Goal: Transaction & Acquisition: Purchase product/service

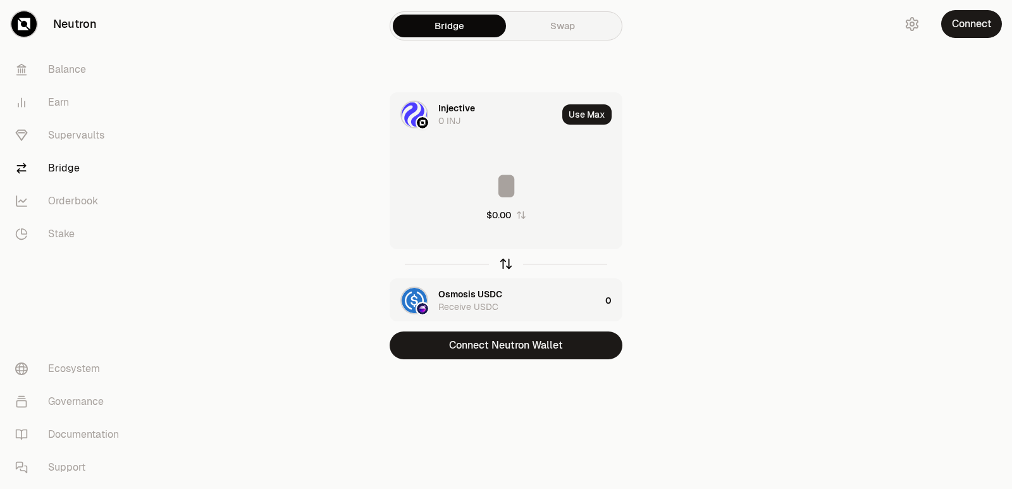
click at [506, 264] on icon "button" at bounding box center [506, 264] width 0 height 8
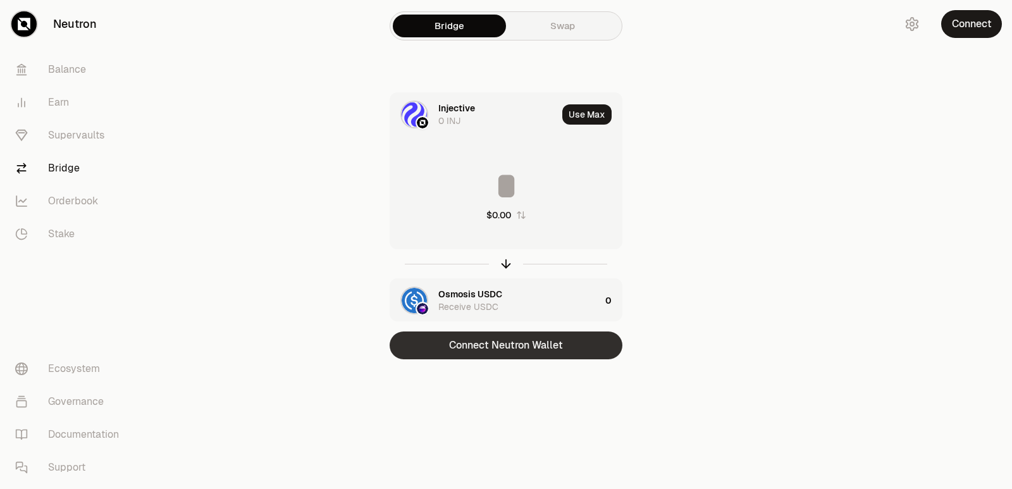
click at [502, 336] on button "Connect Neutron Wallet" at bounding box center [506, 345] width 233 height 28
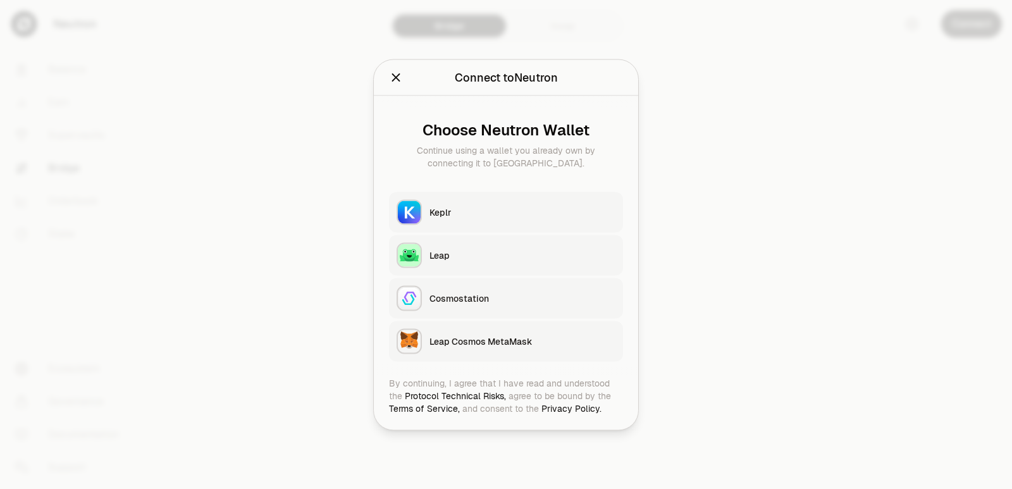
click at [465, 209] on div "Keplr" at bounding box center [522, 212] width 186 height 13
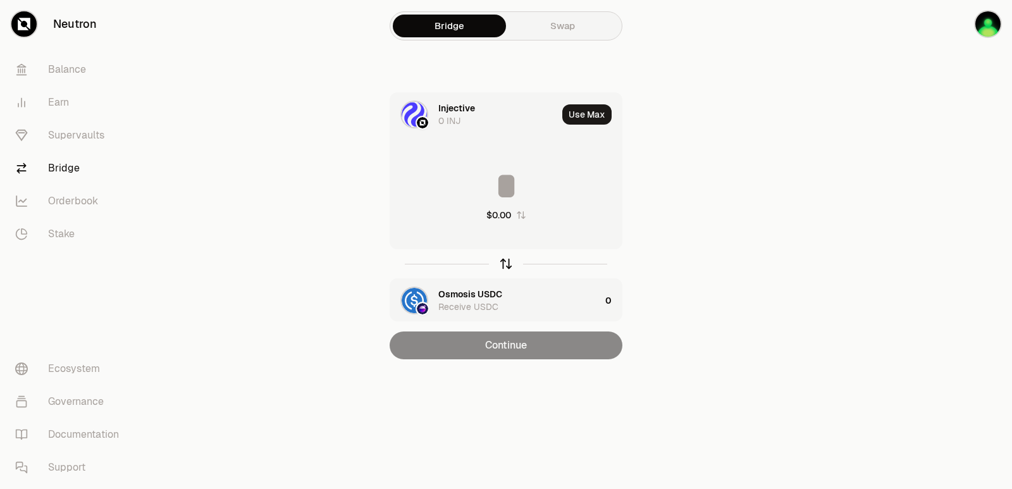
click at [506, 266] on icon "button" at bounding box center [506, 264] width 14 height 14
click at [491, 197] on input at bounding box center [505, 186] width 231 height 38
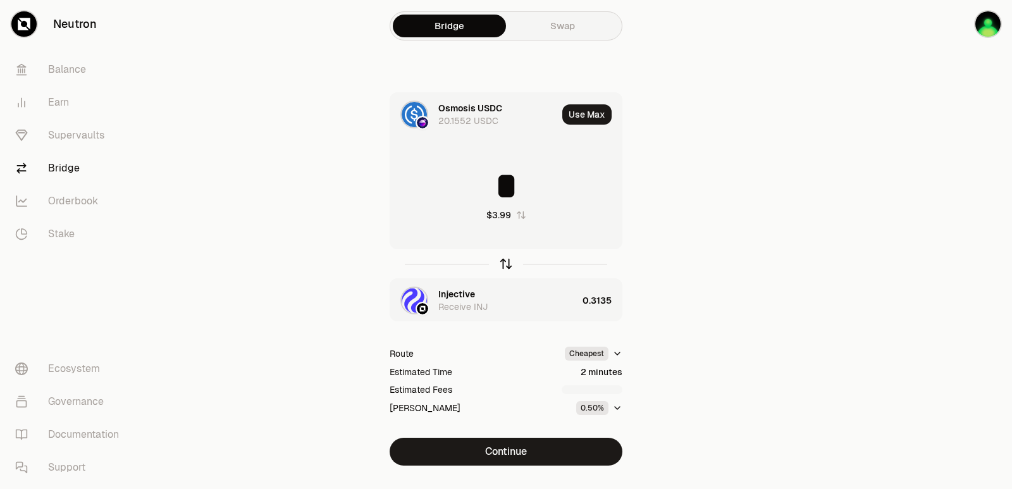
click at [505, 262] on icon "button" at bounding box center [506, 264] width 14 height 14
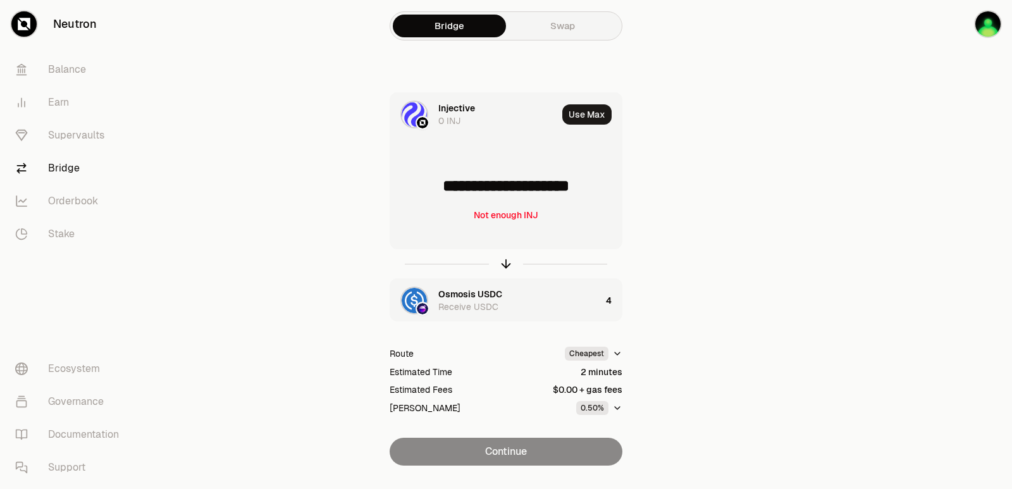
drag, startPoint x: 606, startPoint y: 190, endPoint x: 433, endPoint y: 190, distance: 173.9
click at [433, 190] on input "**********" at bounding box center [505, 186] width 231 height 38
click at [526, 186] on input "******" at bounding box center [505, 186] width 231 height 38
type input "******"
click at [508, 264] on icon "button" at bounding box center [506, 264] width 14 height 14
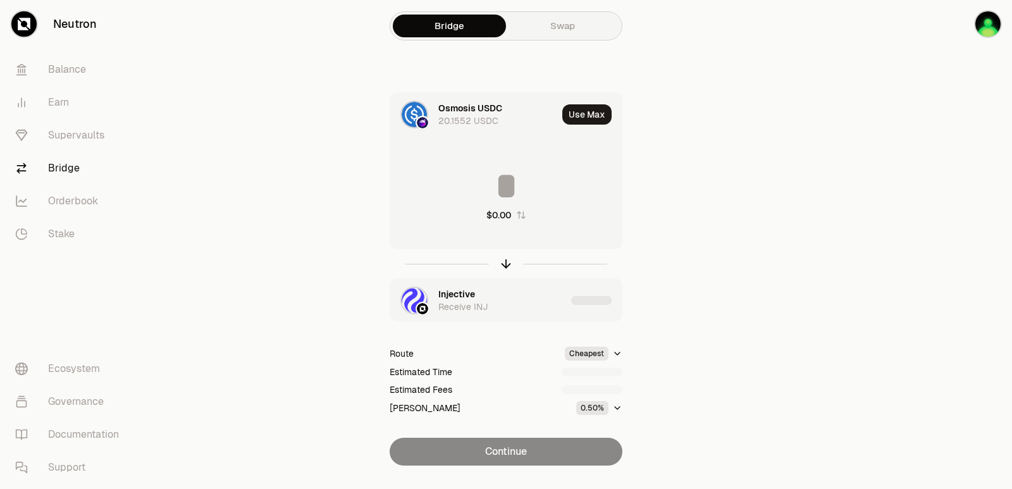
click at [489, 190] on input at bounding box center [505, 186] width 231 height 38
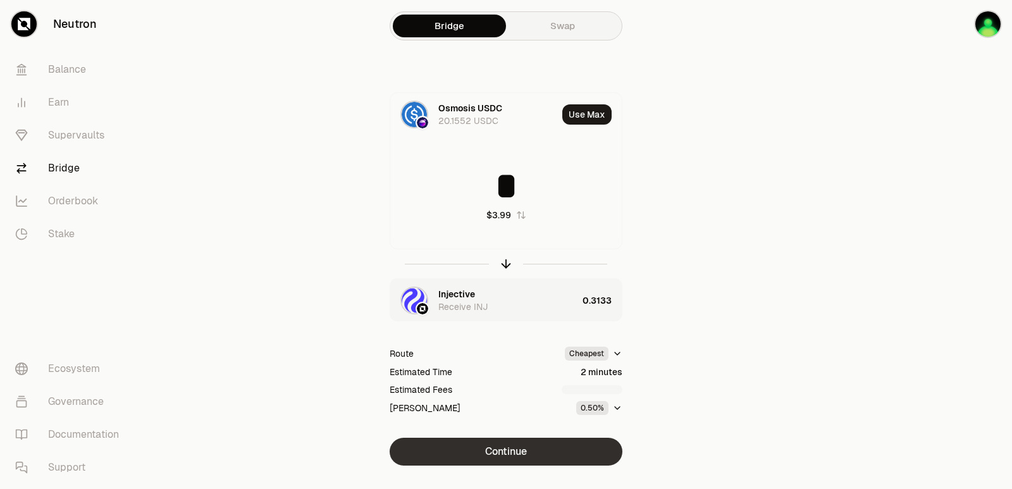
type input "*"
click at [529, 461] on button "Continue" at bounding box center [506, 452] width 233 height 28
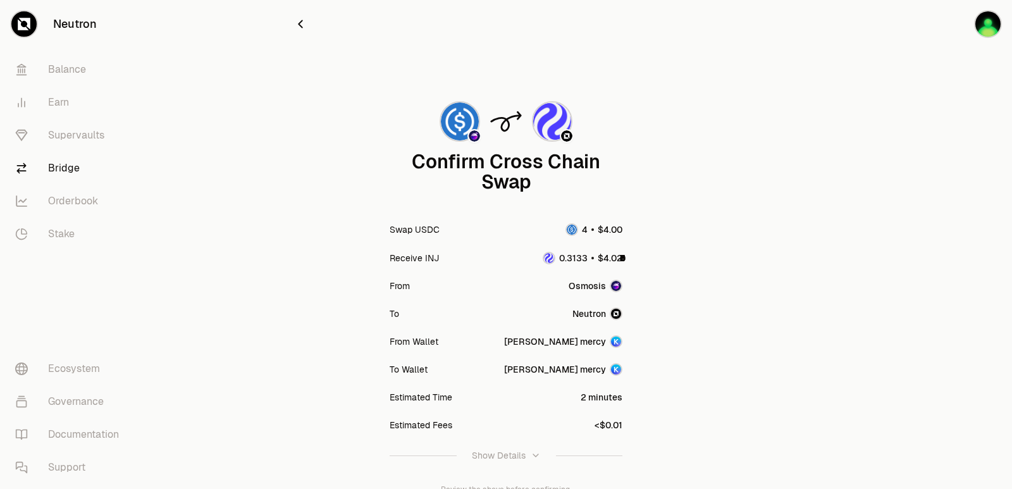
scroll to position [104, 0]
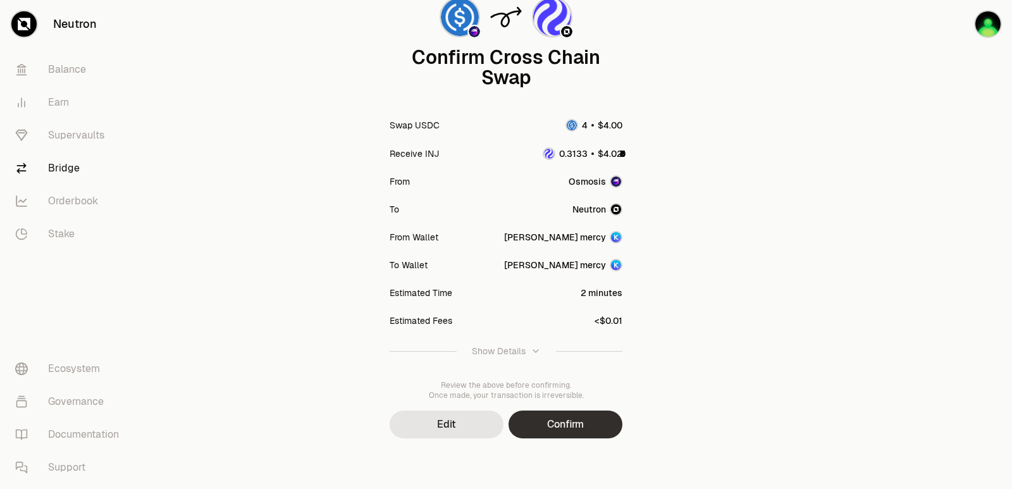
click at [572, 431] on button "Confirm" at bounding box center [565, 424] width 114 height 28
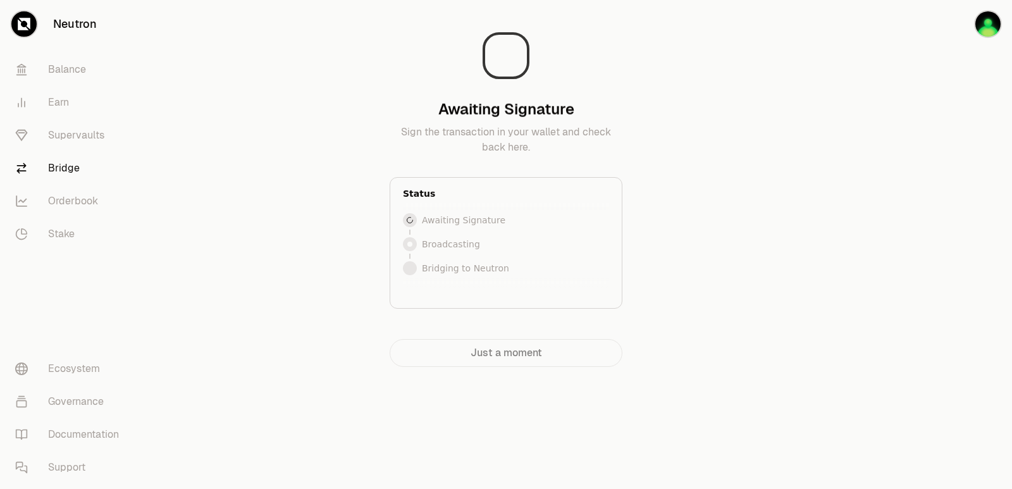
scroll to position [0, 0]
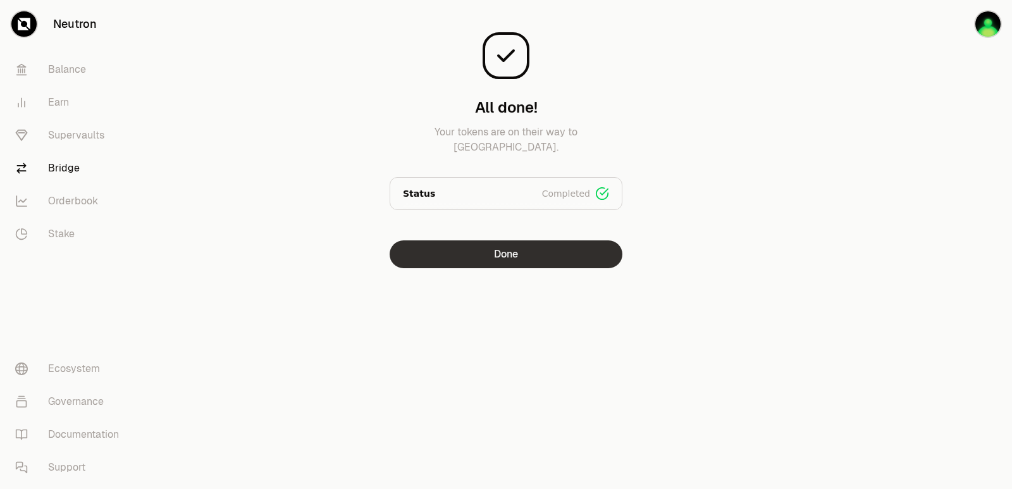
click at [503, 252] on button "Done" at bounding box center [506, 254] width 233 height 28
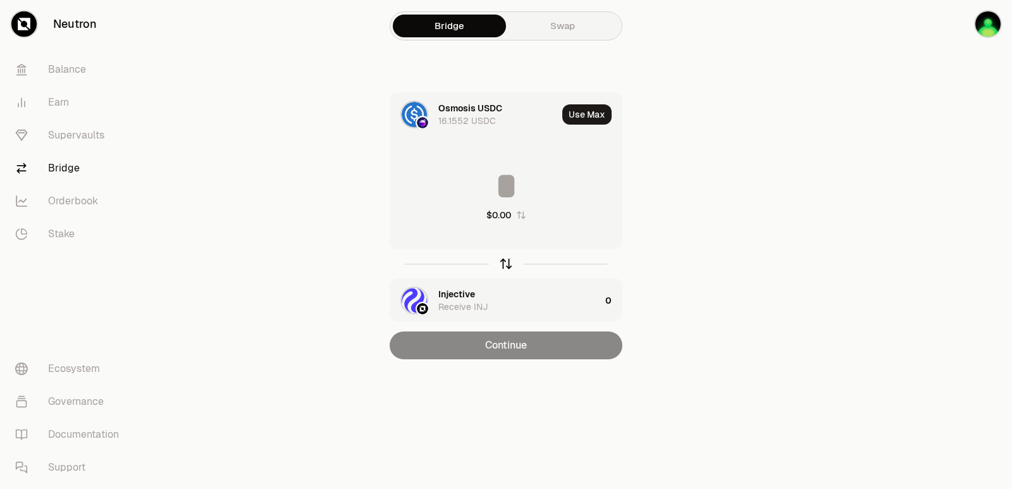
click at [510, 267] on icon "button" at bounding box center [506, 264] width 14 height 14
click at [587, 112] on button "Use Max" at bounding box center [586, 114] width 49 height 20
type input "**********"
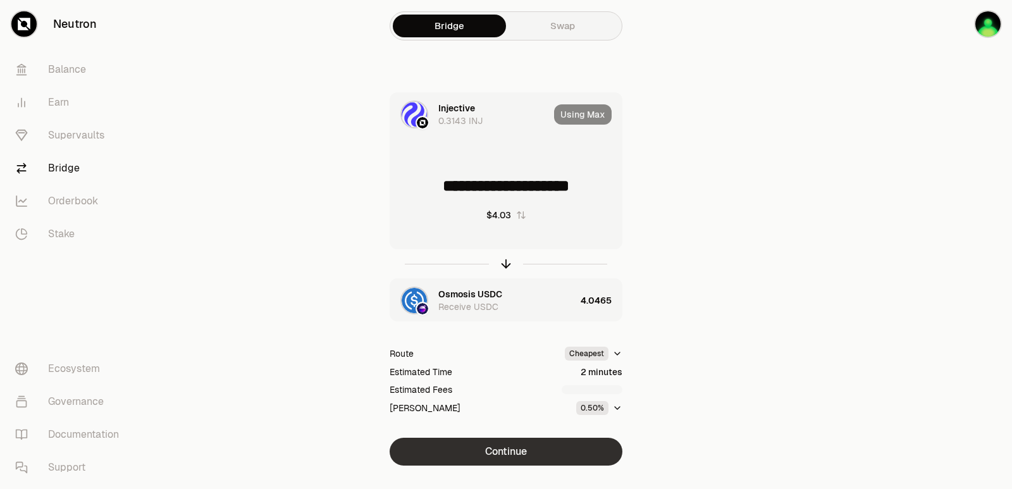
click at [508, 452] on button "Continue" at bounding box center [506, 452] width 233 height 28
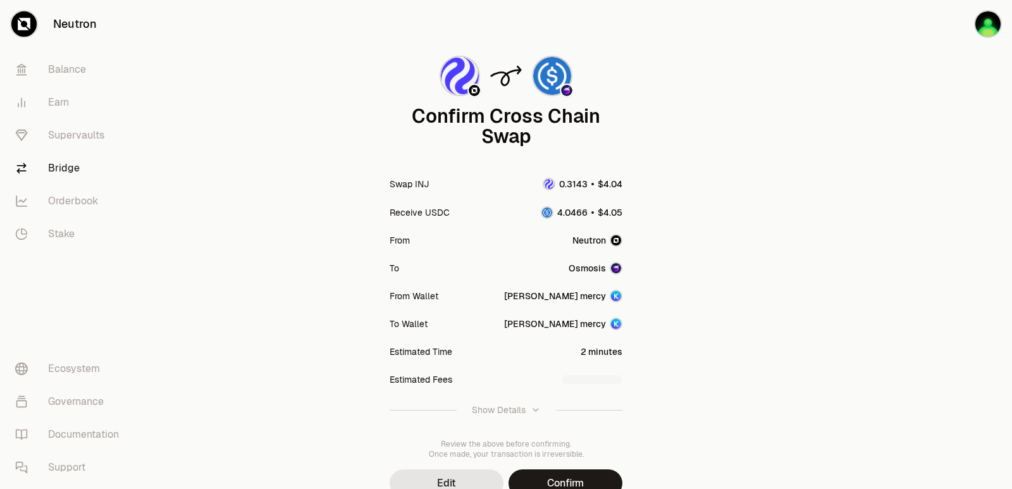
scroll to position [104, 0]
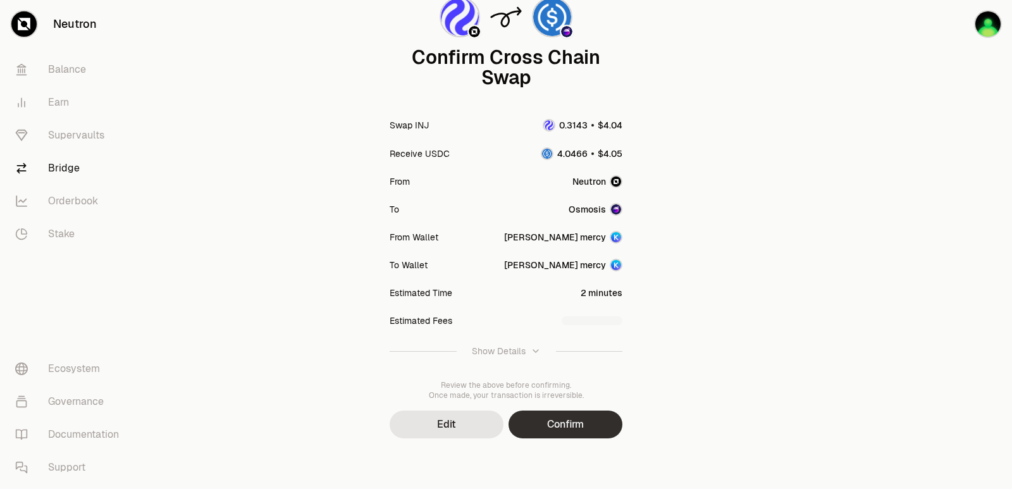
click at [549, 410] on button "Confirm" at bounding box center [565, 424] width 114 height 28
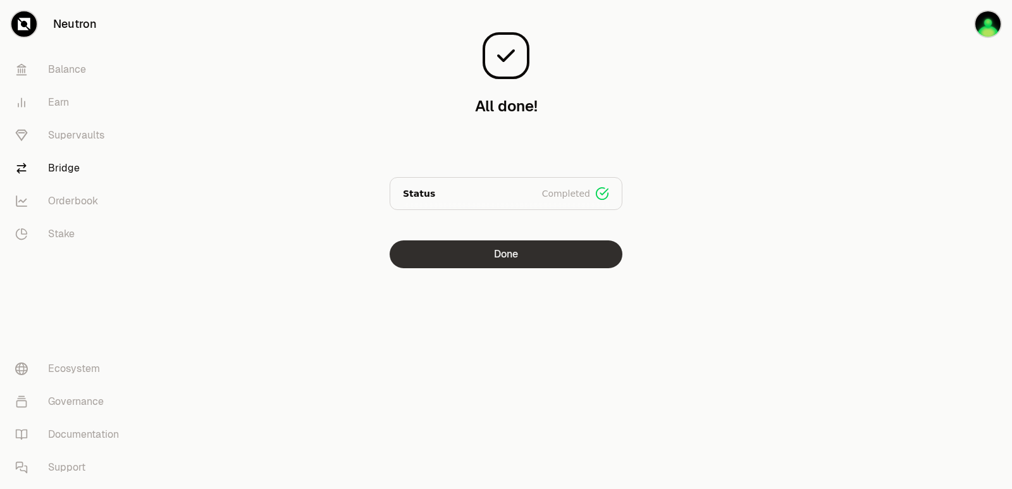
click at [532, 260] on button "Done" at bounding box center [506, 254] width 233 height 28
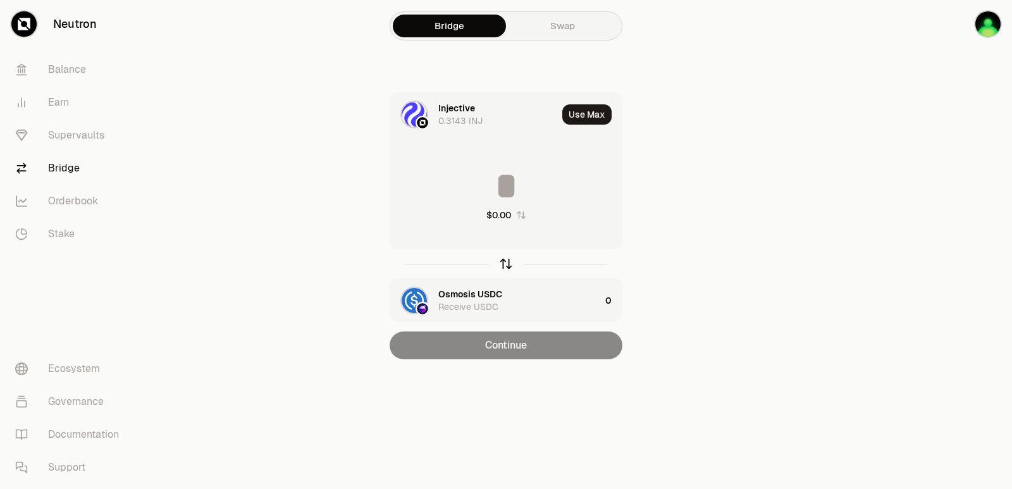
click at [508, 265] on icon "button" at bounding box center [506, 264] width 14 height 14
click at [464, 289] on div "Injective" at bounding box center [456, 294] width 37 height 13
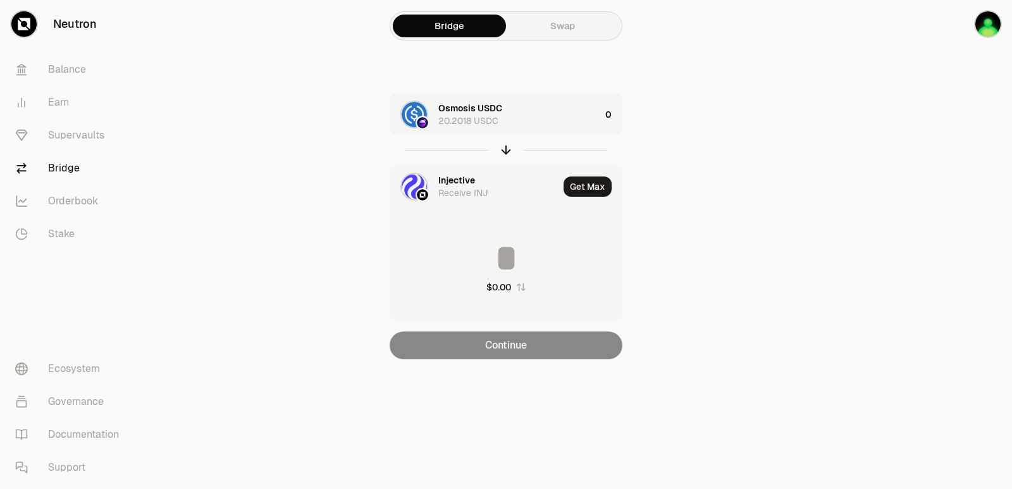
click at [453, 185] on div "Injective" at bounding box center [456, 180] width 37 height 13
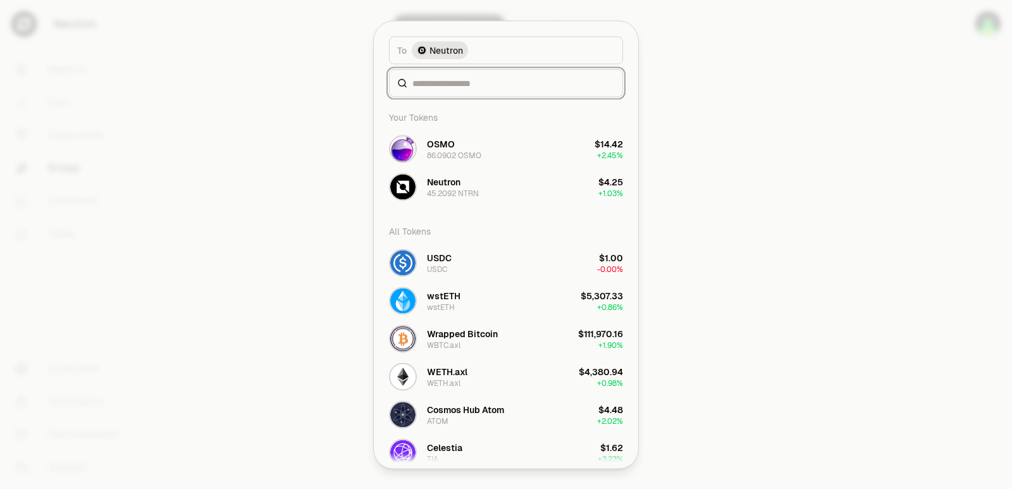
click at [453, 83] on input at bounding box center [513, 83] width 202 height 13
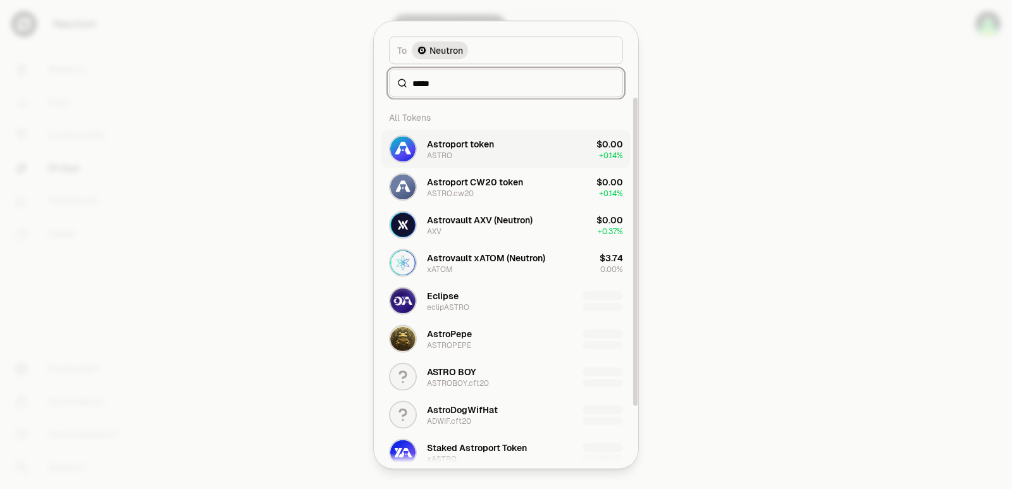
type input "*****"
click at [471, 144] on div "Astroport token" at bounding box center [460, 143] width 67 height 13
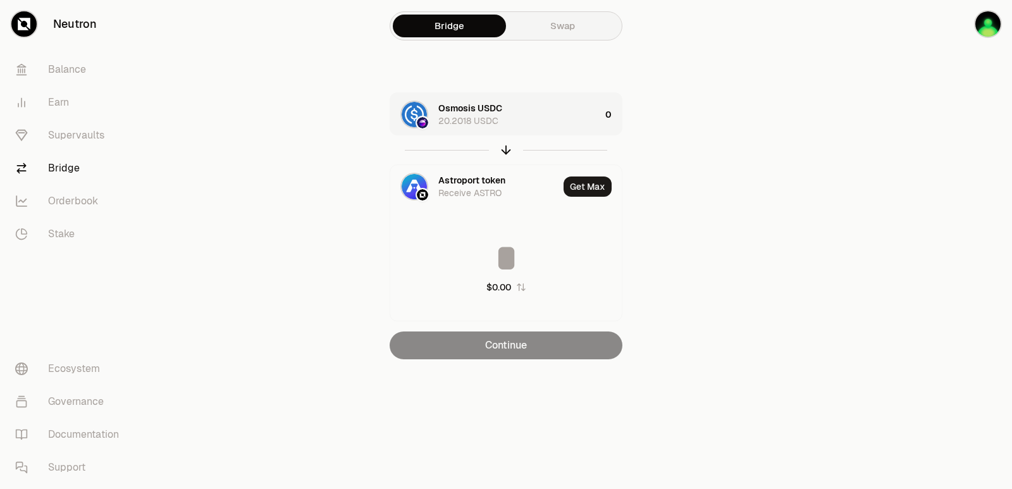
click at [510, 118] on div "Osmosis USDC 20.2018 USDC" at bounding box center [519, 114] width 162 height 25
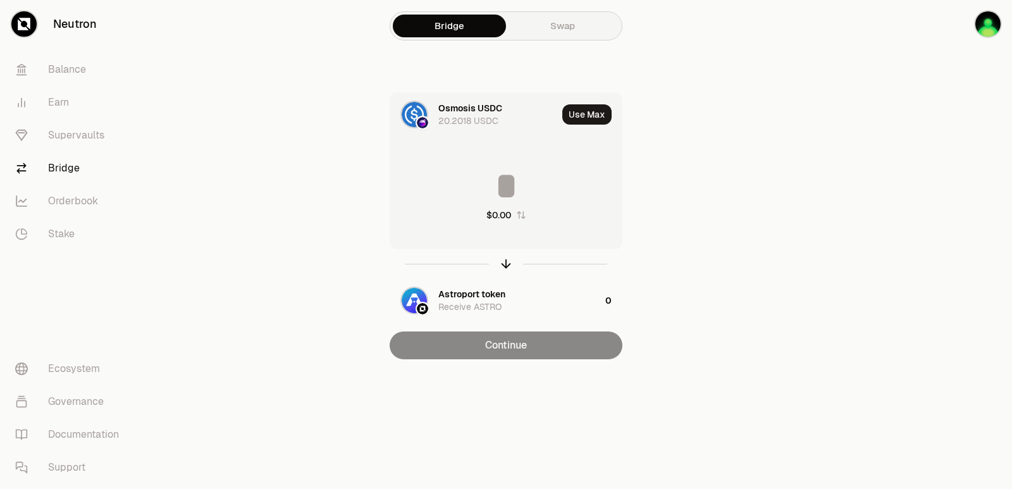
click at [529, 195] on input at bounding box center [505, 186] width 231 height 38
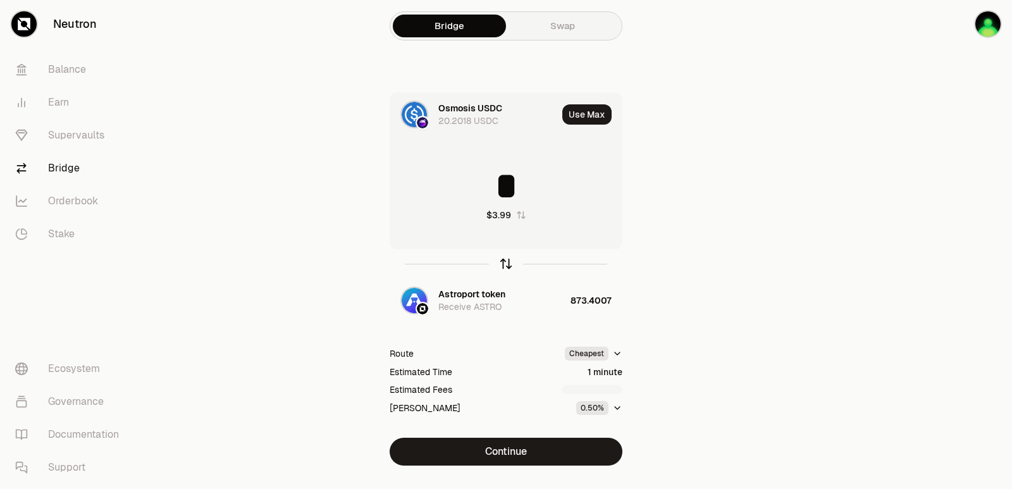
click at [510, 262] on icon "button" at bounding box center [506, 264] width 14 height 14
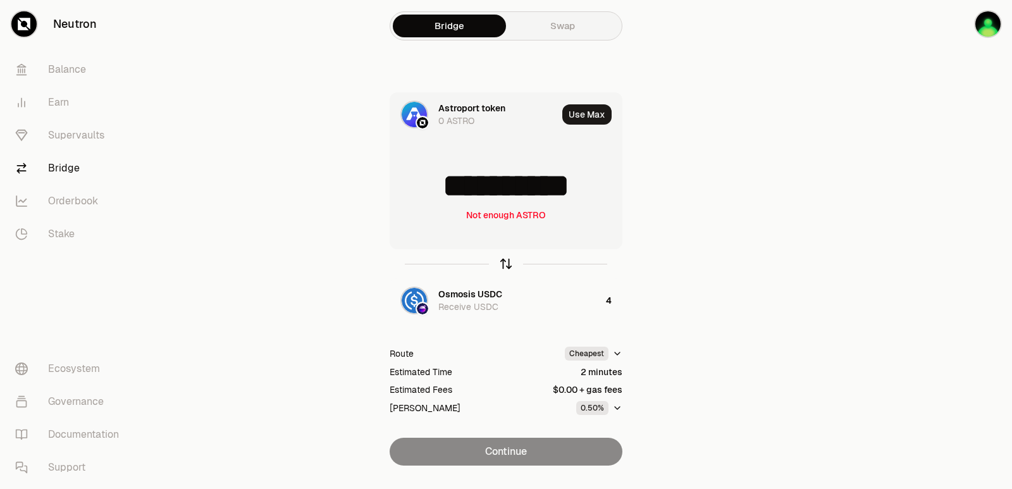
click at [506, 264] on icon "button" at bounding box center [506, 264] width 0 height 8
type input "*"
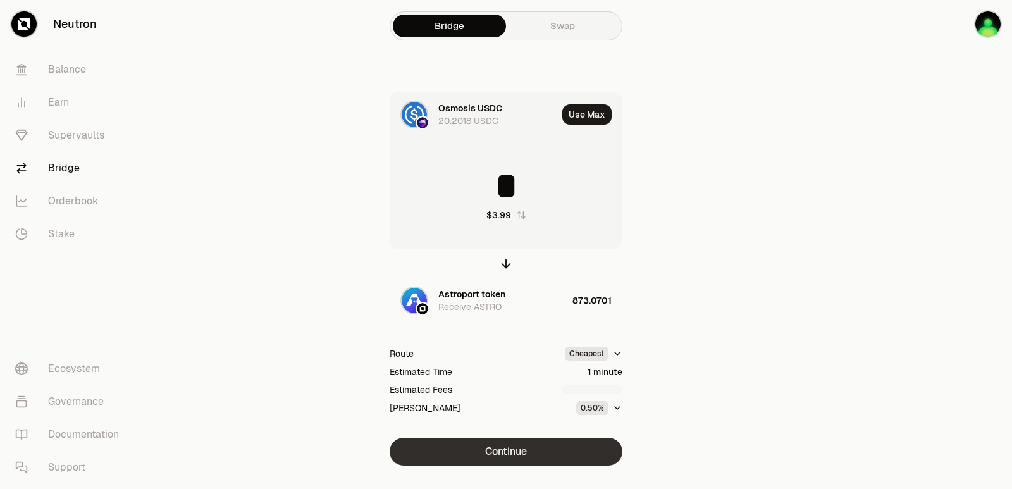
click at [509, 452] on button "Continue" at bounding box center [506, 452] width 233 height 28
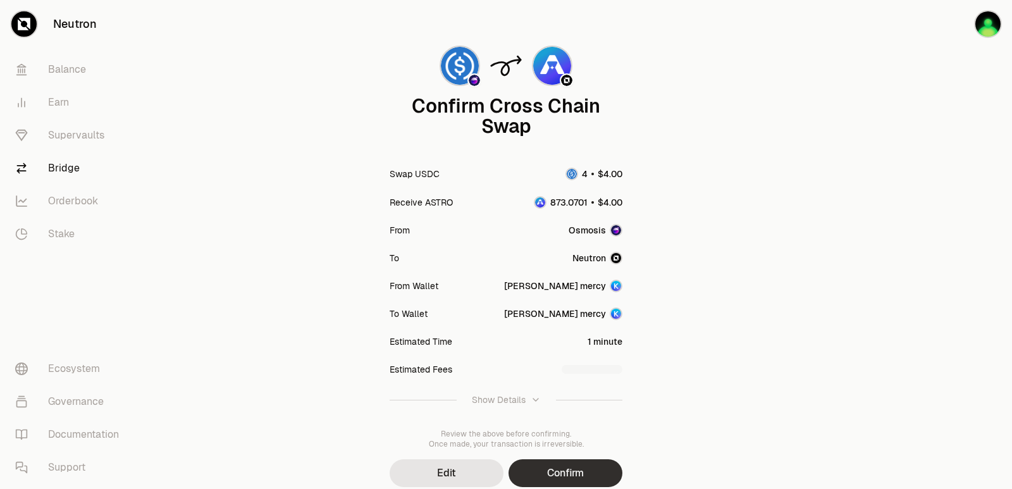
scroll to position [104, 0]
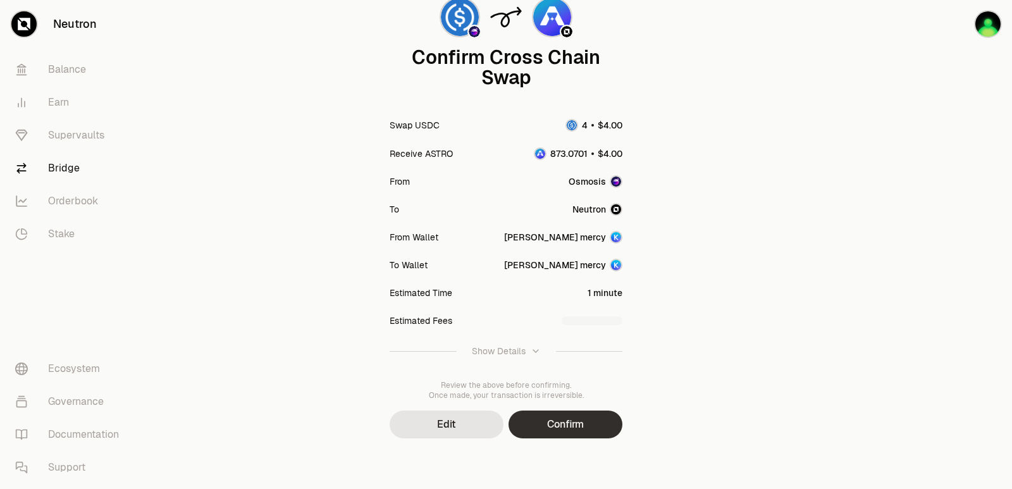
click at [569, 430] on button "Confirm" at bounding box center [565, 424] width 114 height 28
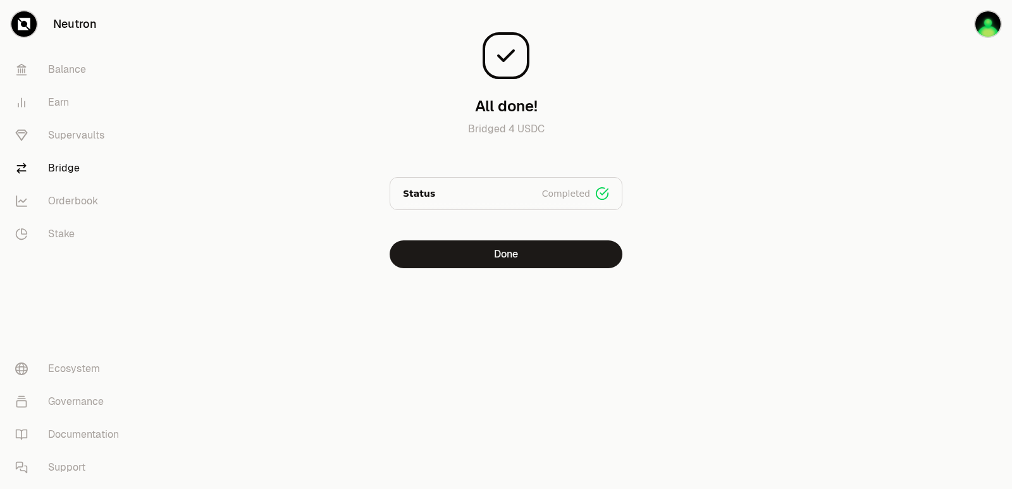
click at [523, 268] on div "All done! Bridged 4 USDC Status Completed Signed Broadcasted Bridged Done" at bounding box center [505, 159] width 455 height 319
click at [521, 252] on button "Done" at bounding box center [506, 254] width 233 height 28
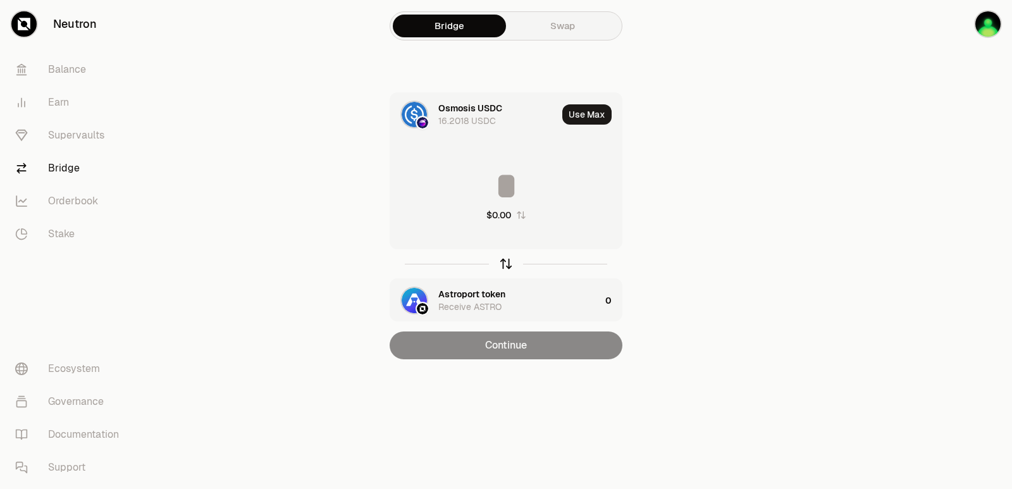
click at [502, 263] on icon "button" at bounding box center [506, 264] width 14 height 14
click at [585, 109] on button "Use Max" at bounding box center [586, 114] width 49 height 20
type input "**********"
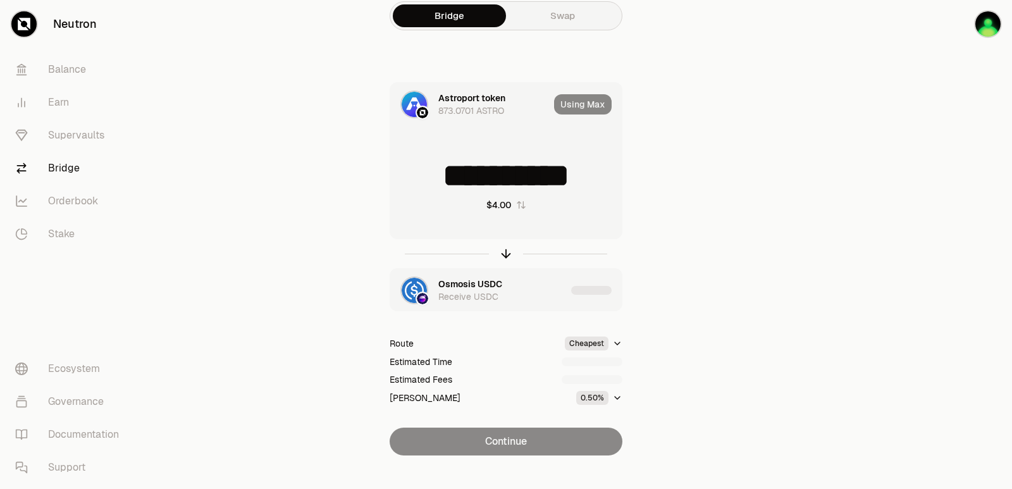
scroll to position [27, 0]
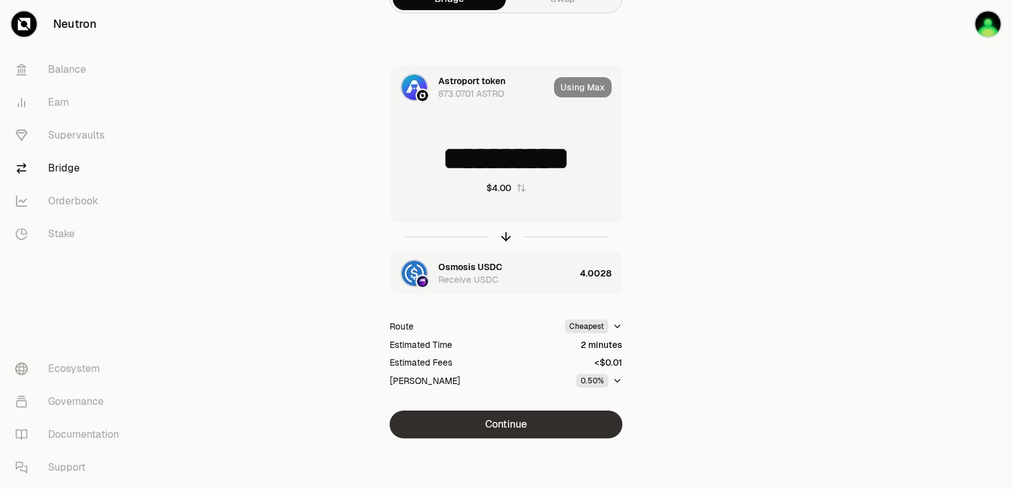
click at [509, 417] on button "Continue" at bounding box center [506, 424] width 233 height 28
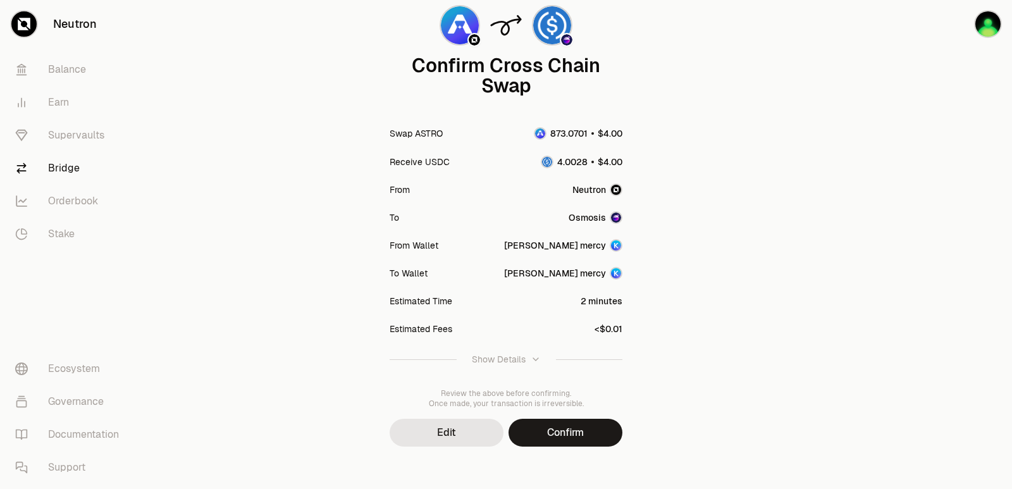
scroll to position [104, 0]
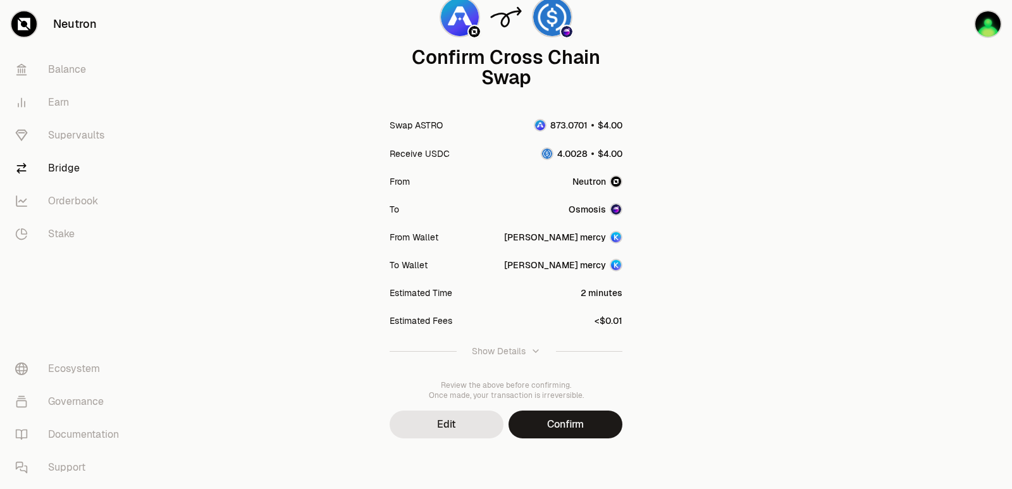
click at [561, 439] on div "Confirm Cross Chain Swap Swap ASTRO Receive USDC From Neutron To Osmosis From W…" at bounding box center [505, 192] width 455 height 593
click at [561, 429] on button "Confirm" at bounding box center [565, 424] width 114 height 28
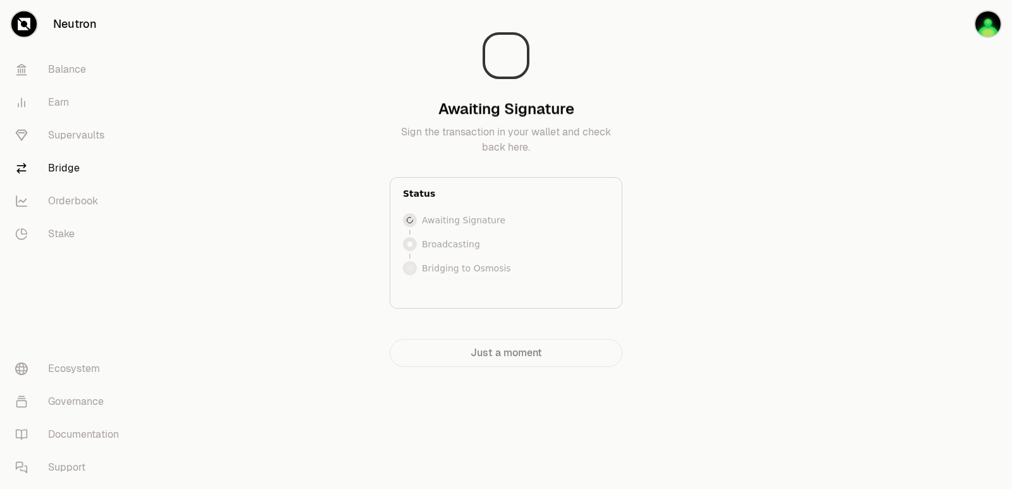
scroll to position [0, 0]
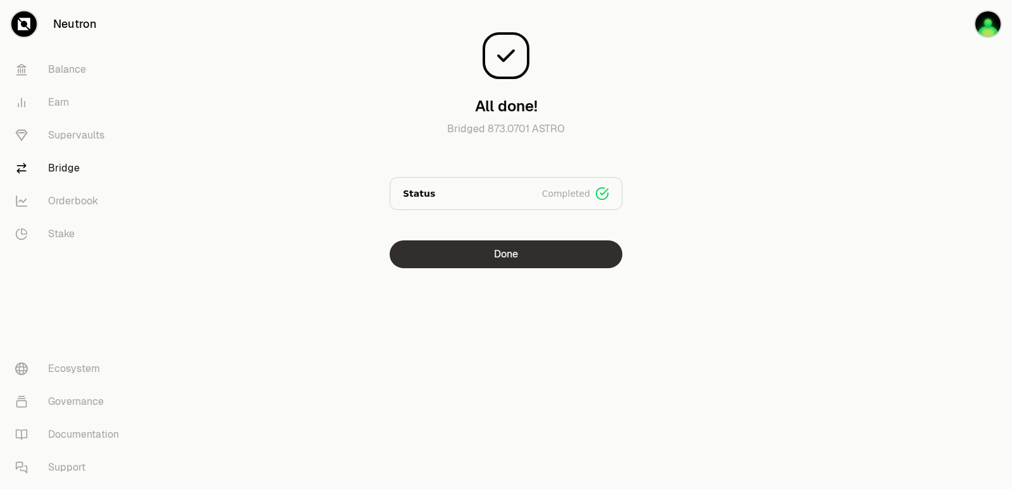
click at [497, 251] on button "Done" at bounding box center [506, 254] width 233 height 28
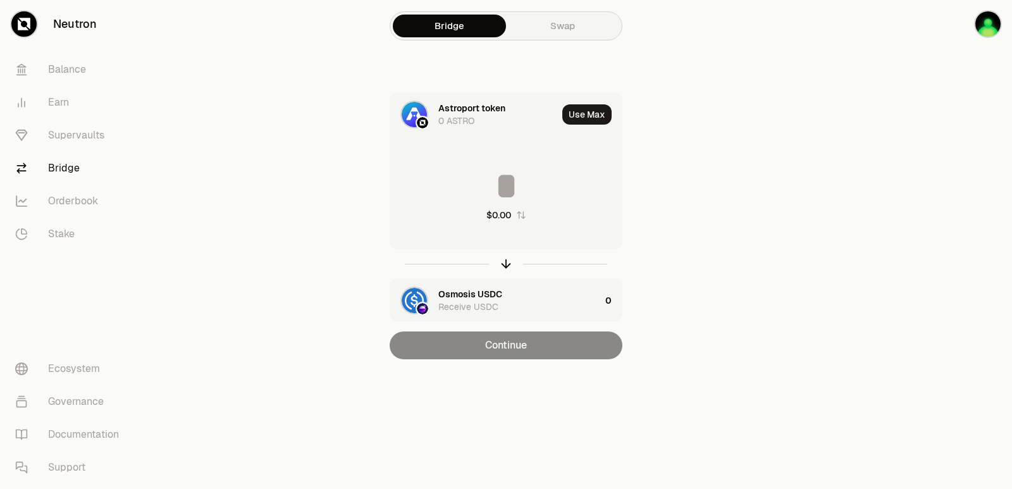
click at [506, 255] on div at bounding box center [506, 263] width 233 height 29
click at [502, 253] on div at bounding box center [506, 263] width 233 height 29
click at [503, 269] on icon "button" at bounding box center [506, 264] width 14 height 14
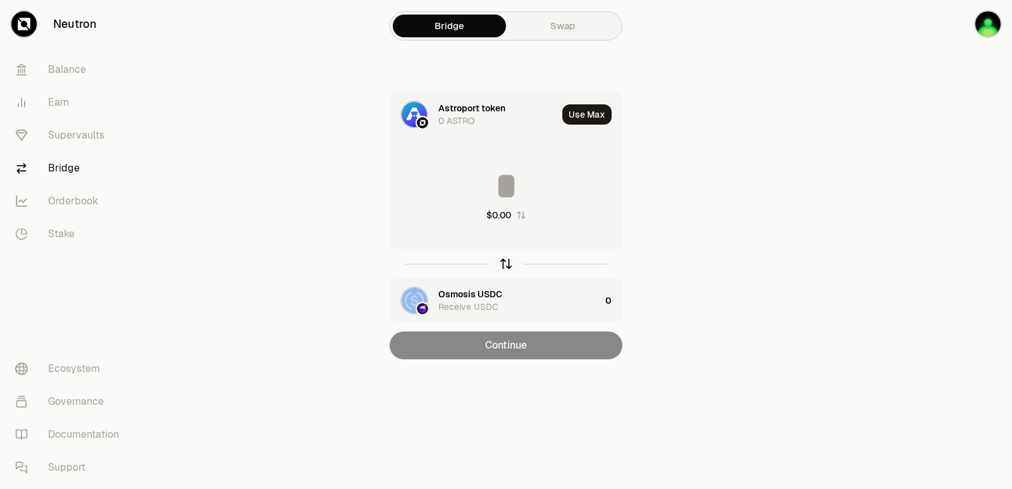
click at [503, 269] on icon "button" at bounding box center [506, 264] width 14 height 14
click at [464, 283] on div "Astroport token Receive ASTRO" at bounding box center [495, 300] width 210 height 43
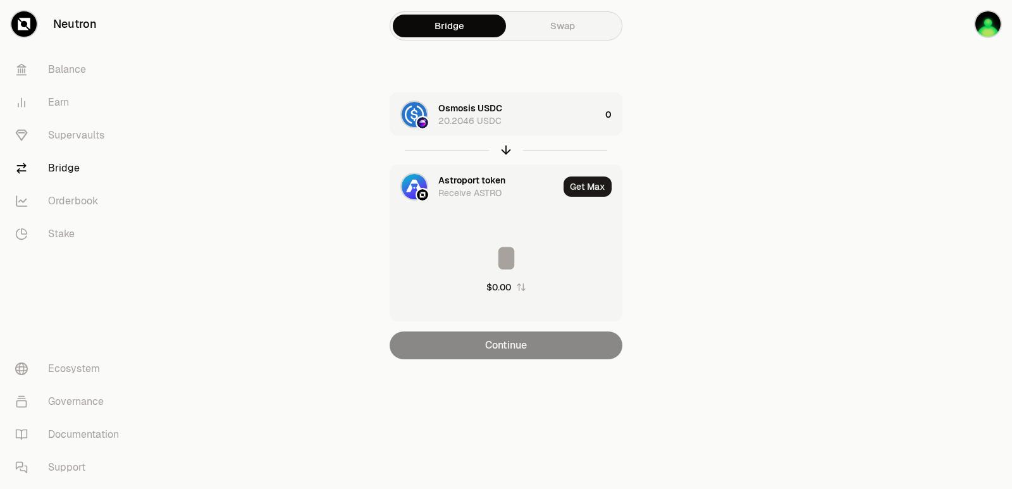
click at [462, 180] on div "Astroport token" at bounding box center [471, 180] width 67 height 13
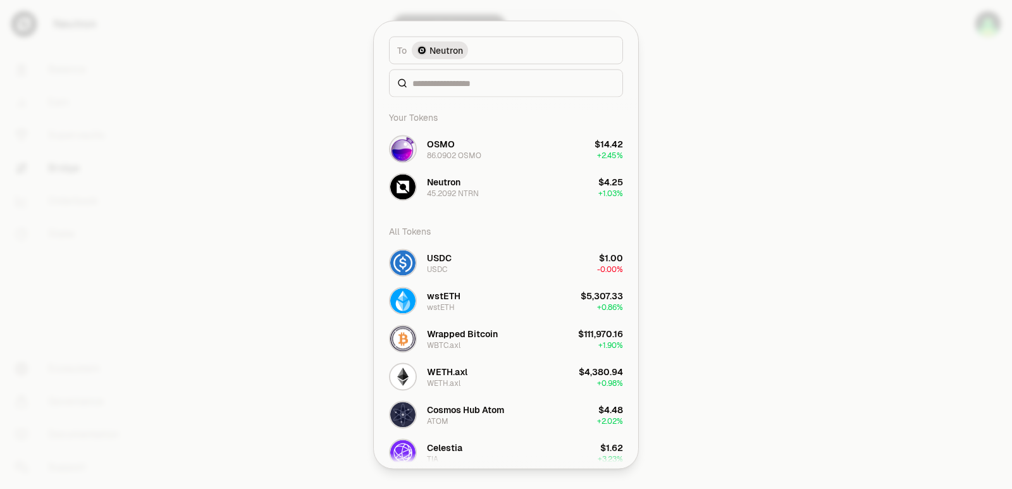
click at [453, 75] on div at bounding box center [506, 83] width 234 height 28
click at [448, 92] on div at bounding box center [506, 83] width 234 height 28
click at [445, 85] on input at bounding box center [513, 83] width 202 height 13
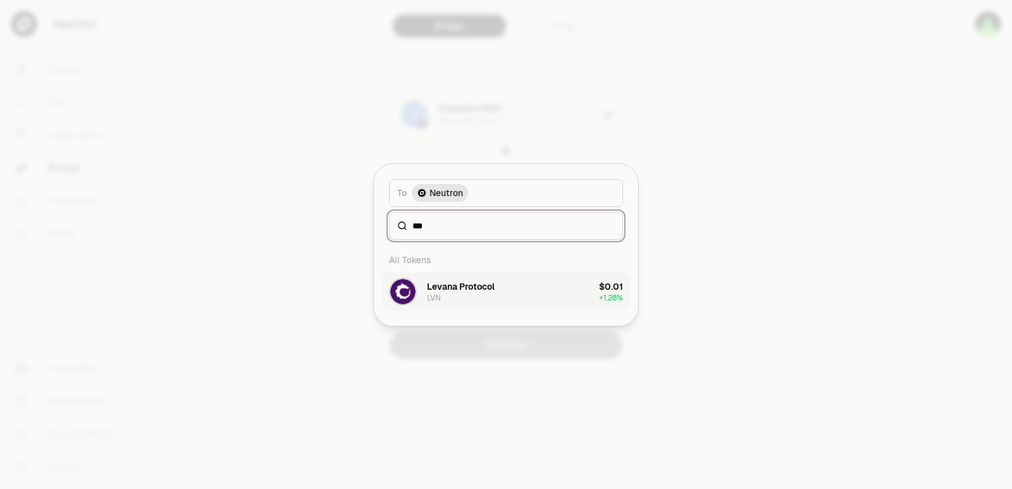
type input "***"
click at [469, 287] on div "Levana Protocol" at bounding box center [461, 286] width 68 height 13
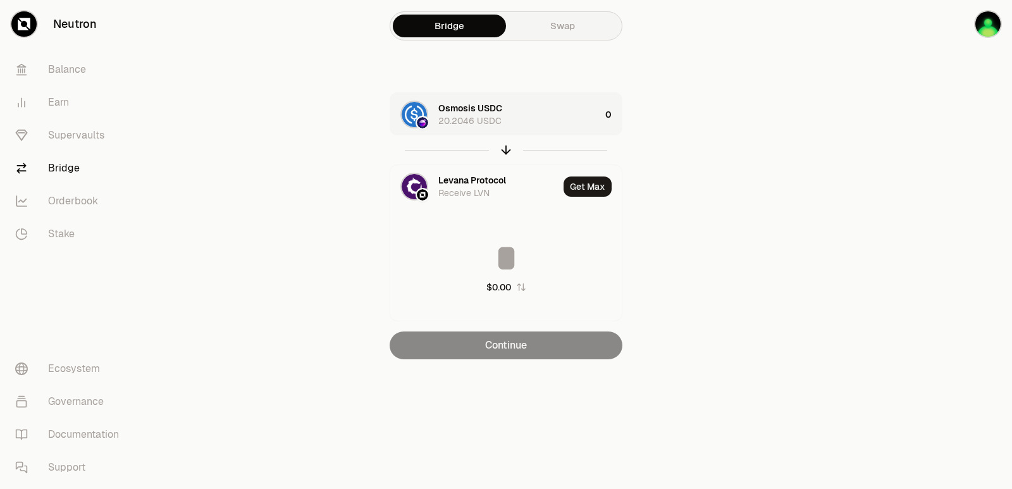
click at [534, 124] on div "Osmosis USDC 20.2046 USDC" at bounding box center [519, 114] width 162 height 25
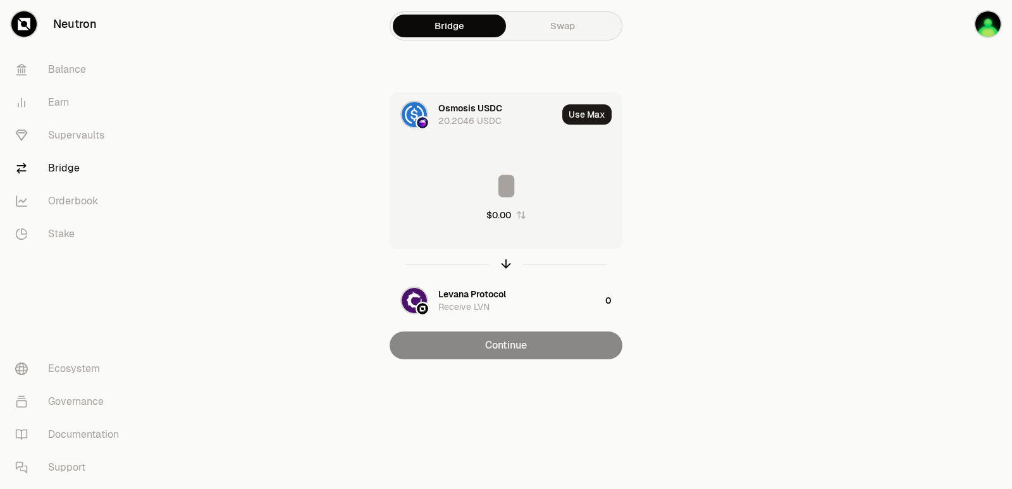
click at [517, 176] on input at bounding box center [505, 186] width 231 height 38
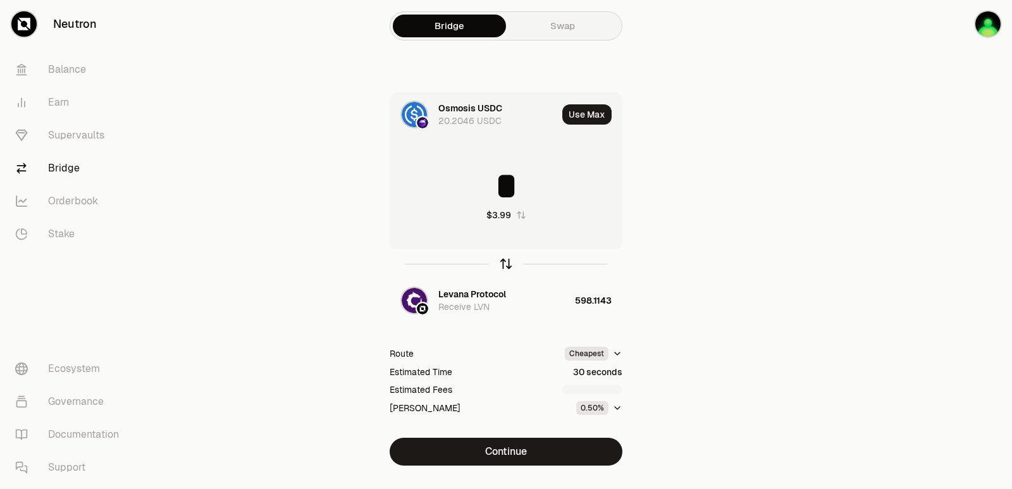
click at [506, 262] on icon "button" at bounding box center [506, 264] width 0 height 8
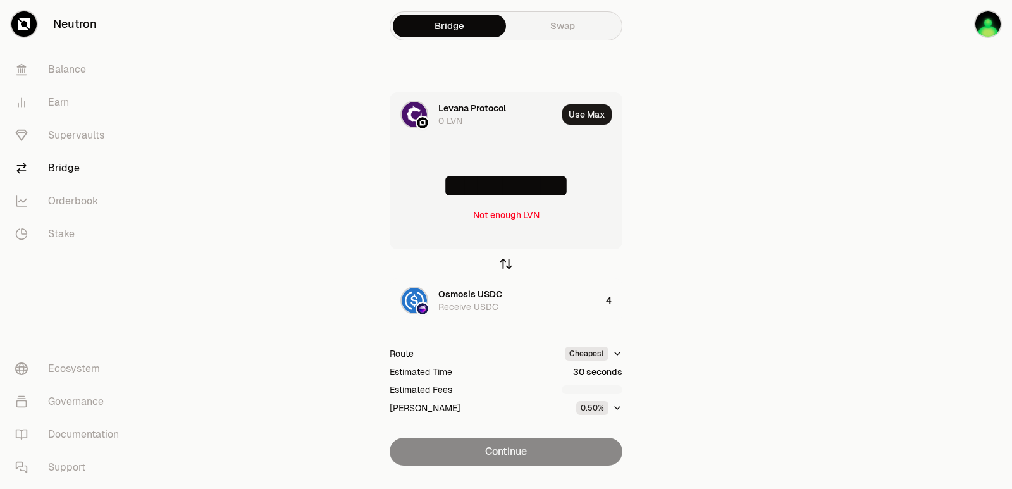
click at [507, 262] on icon "button" at bounding box center [506, 264] width 14 height 14
type input "*"
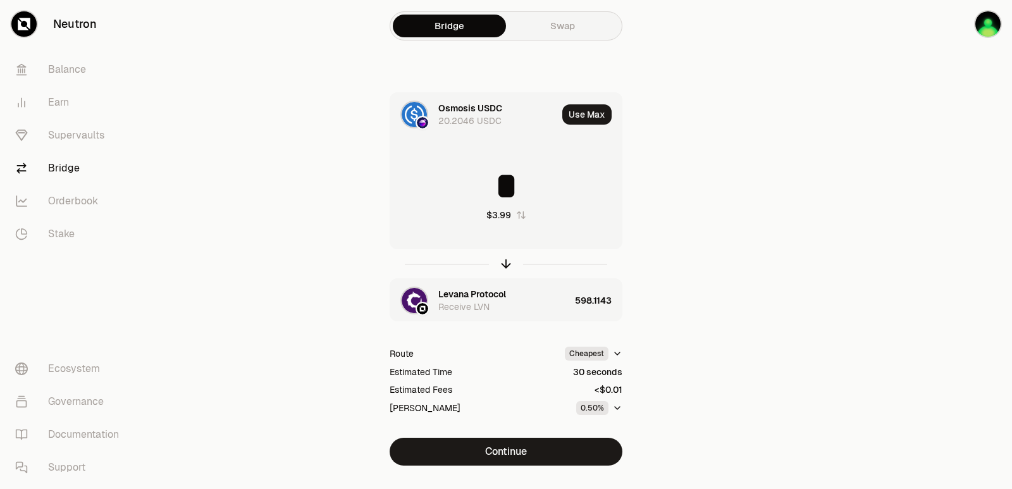
click at [488, 301] on div "Receive LVN" at bounding box center [463, 306] width 51 height 13
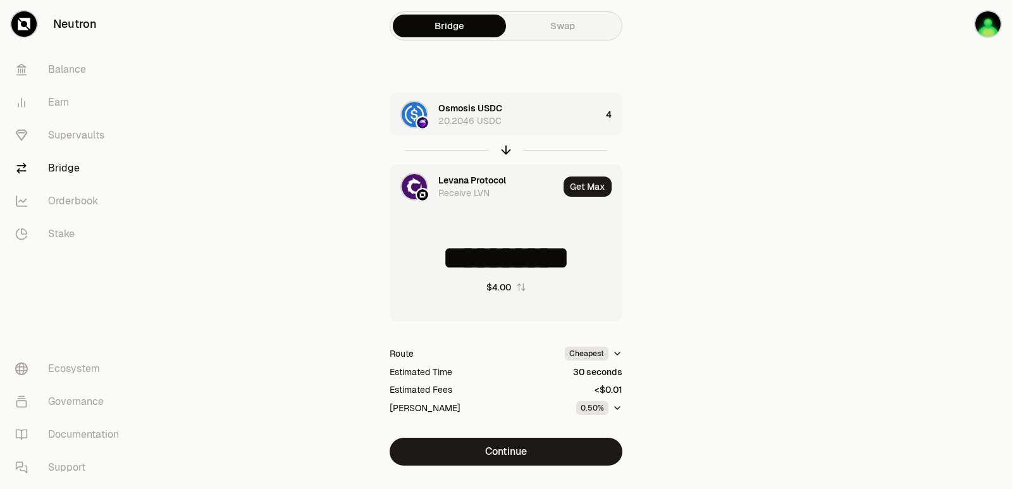
click at [457, 178] on div "Levana Protocol" at bounding box center [472, 180] width 68 height 13
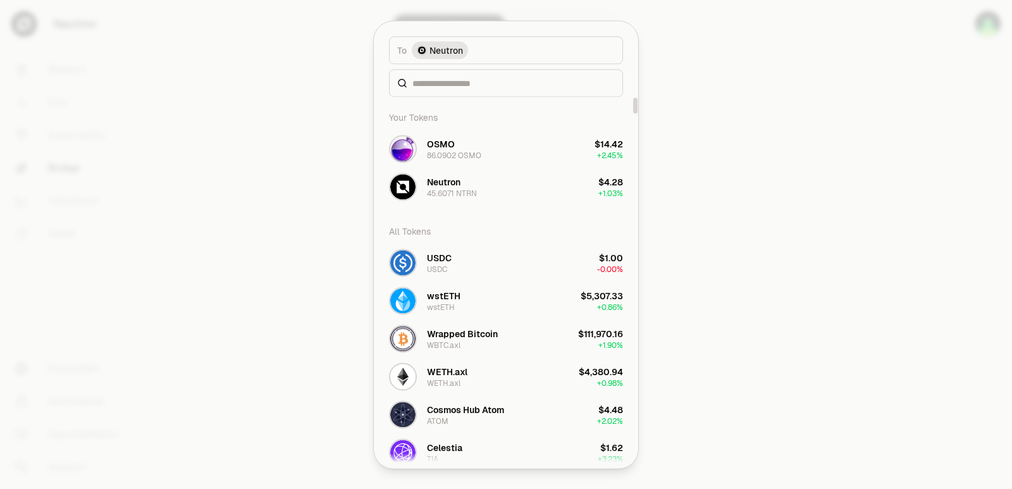
click at [452, 73] on div at bounding box center [506, 83] width 234 height 28
click at [451, 82] on input at bounding box center [513, 83] width 202 height 13
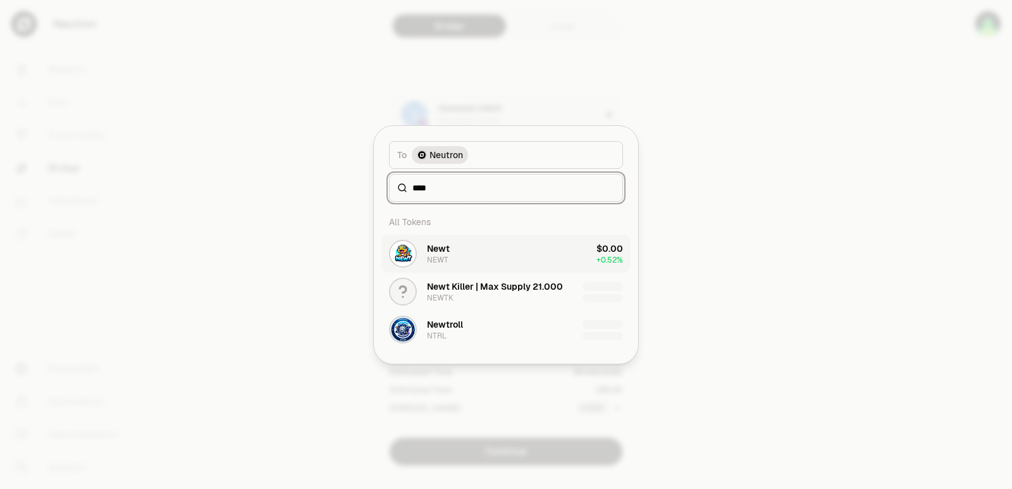
type input "****"
click at [479, 263] on button "Newt NEWT $0.00 + 0.52%" at bounding box center [505, 254] width 249 height 38
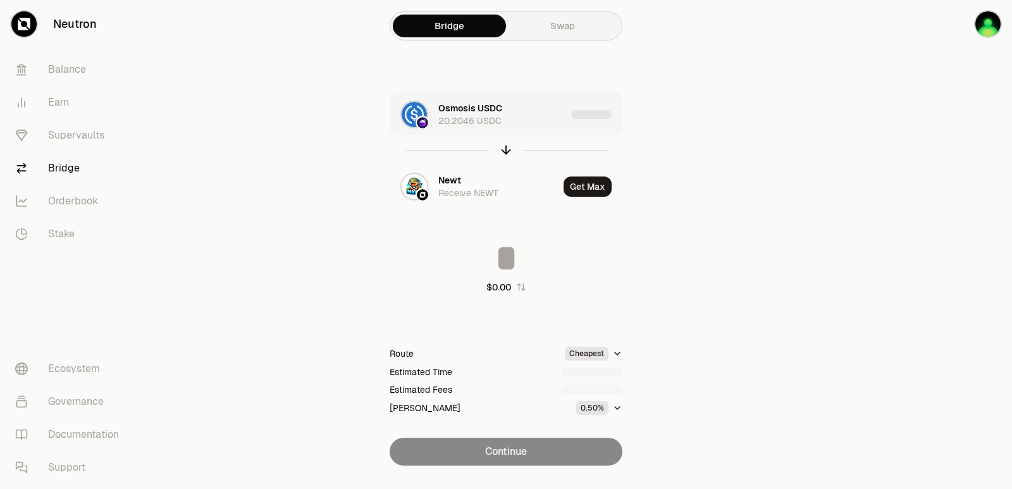
type input "**********"
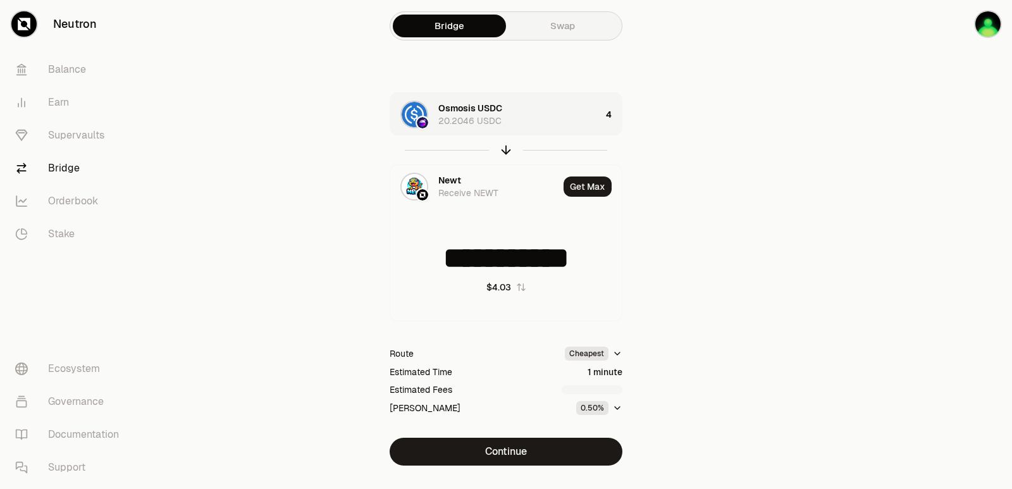
click at [546, 124] on div "Osmosis USDC 20.2046 USDC" at bounding box center [519, 114] width 163 height 25
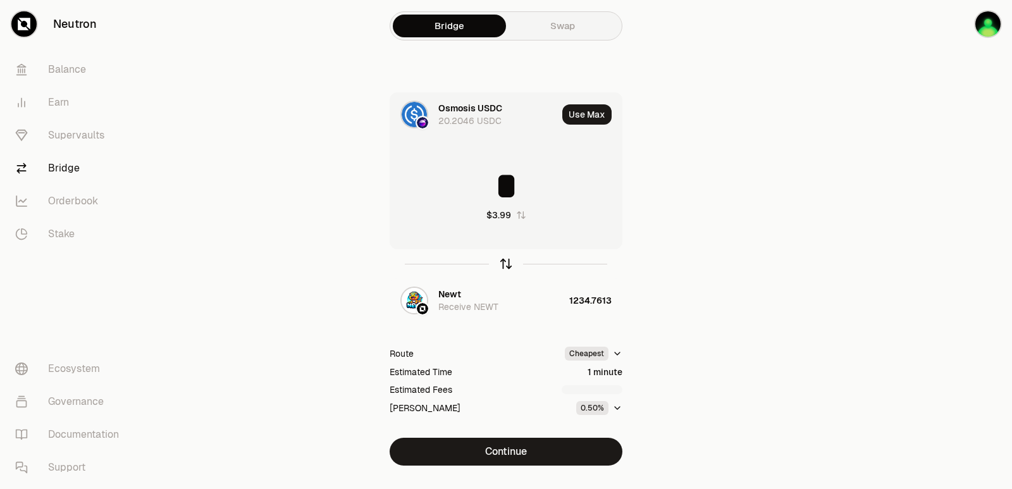
click at [505, 262] on icon "button" at bounding box center [506, 264] width 14 height 14
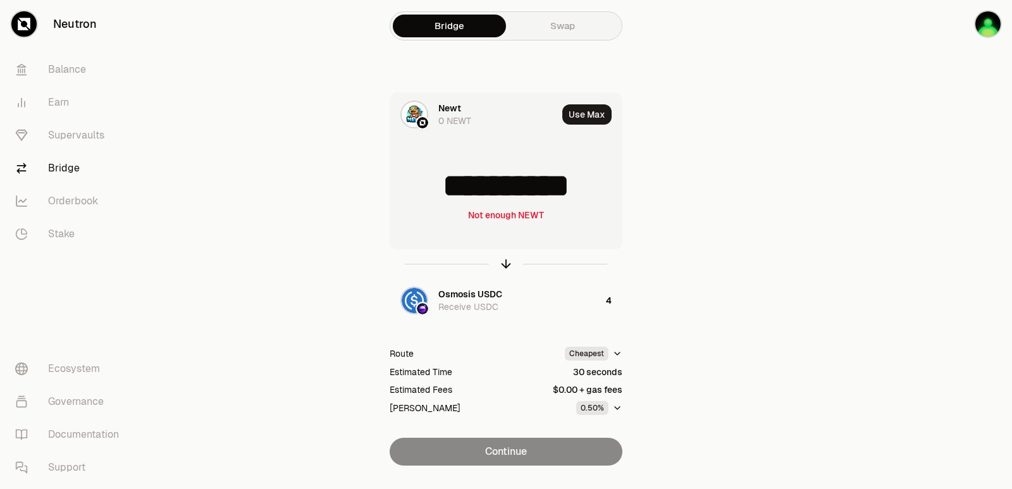
drag, startPoint x: 606, startPoint y: 191, endPoint x: 452, endPoint y: 184, distance: 153.8
click at [452, 184] on input "**********" at bounding box center [505, 186] width 231 height 38
type input "****"
click at [503, 262] on icon "button" at bounding box center [506, 262] width 8 height 4
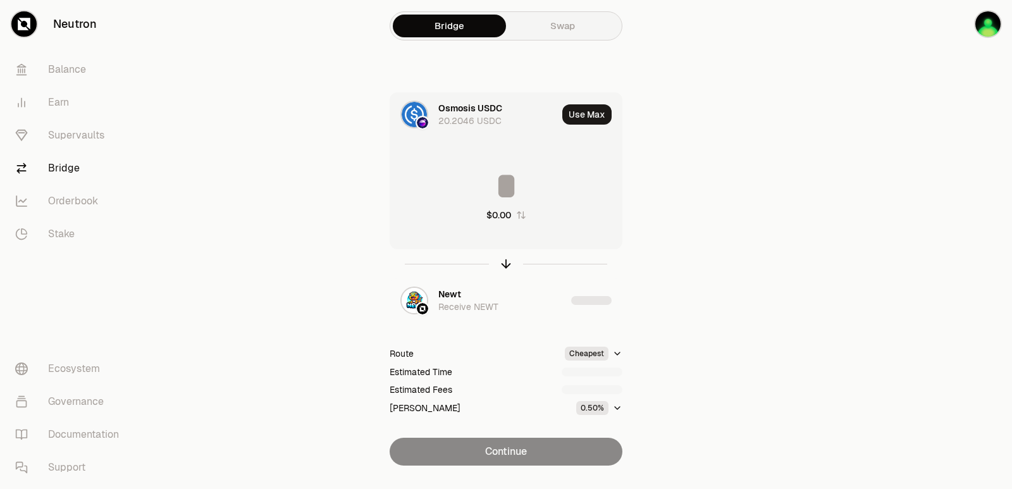
click at [504, 176] on input at bounding box center [505, 186] width 231 height 38
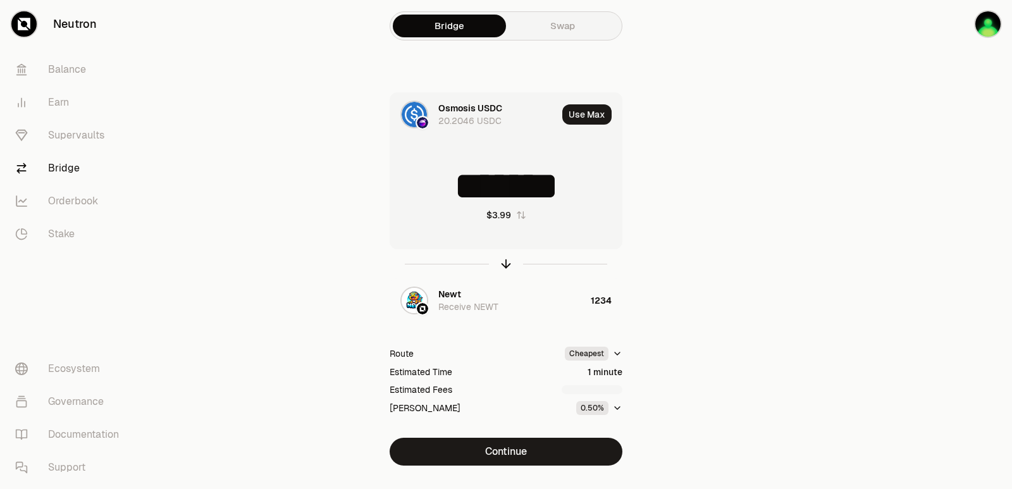
click at [504, 176] on input "*******" at bounding box center [505, 186] width 231 height 38
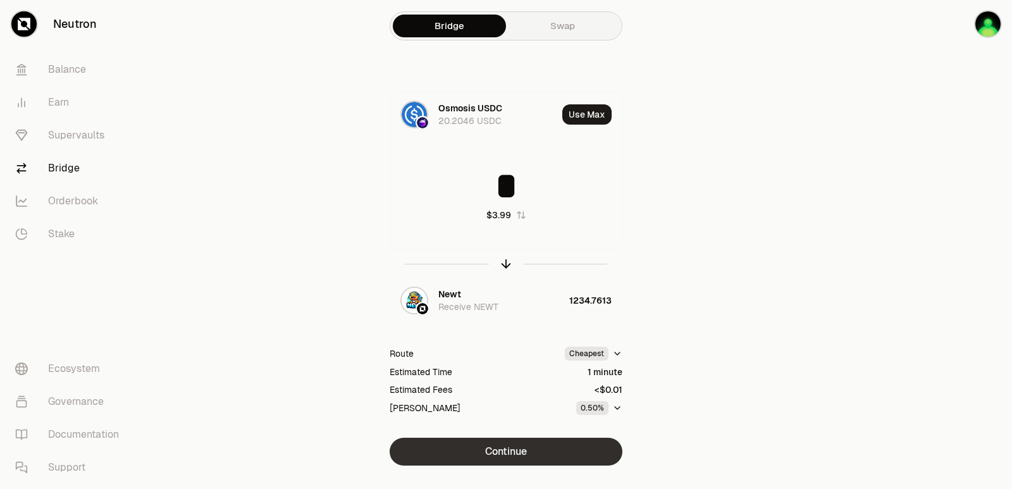
type input "*"
click at [505, 453] on button "Continue" at bounding box center [506, 452] width 233 height 28
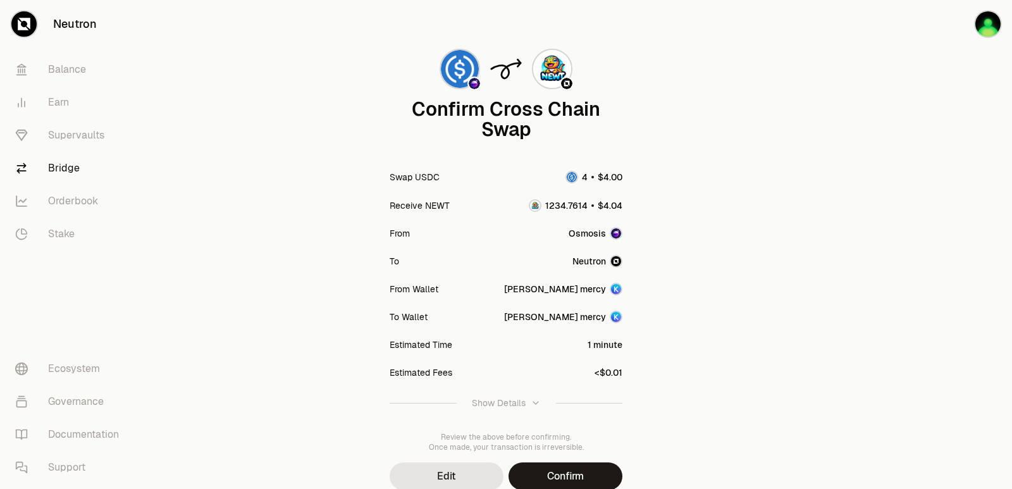
scroll to position [104, 0]
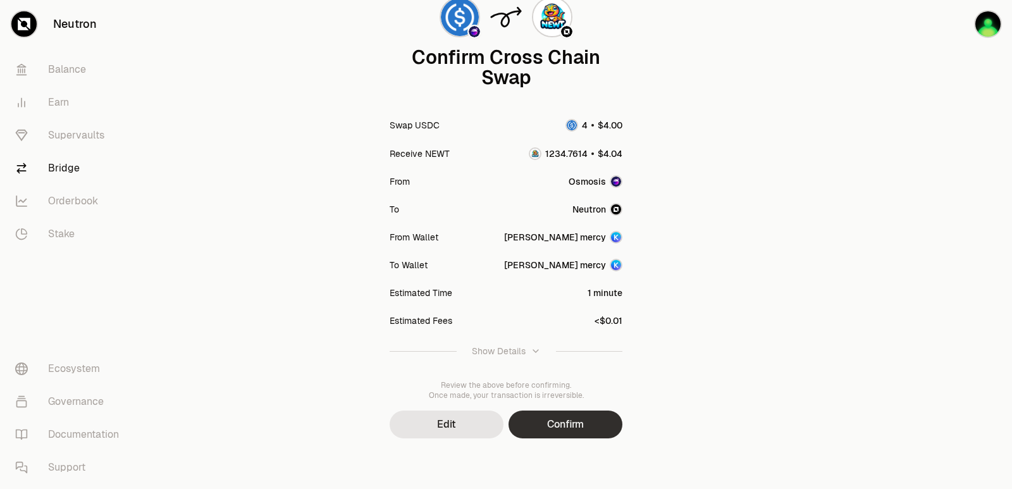
click at [560, 421] on button "Confirm" at bounding box center [565, 424] width 114 height 28
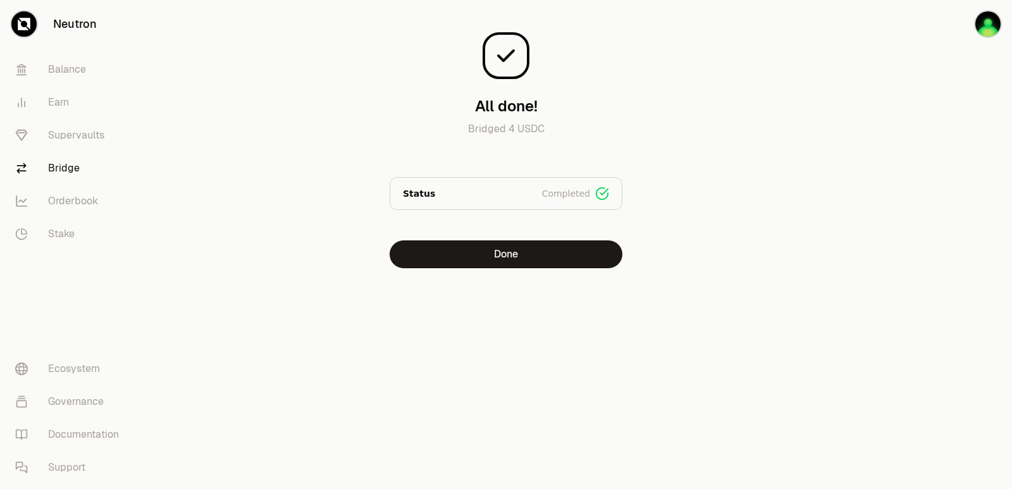
drag, startPoint x: 374, startPoint y: 136, endPoint x: 433, endPoint y: 176, distance: 71.0
click at [374, 136] on div "All done! Bridged 4 USDC Status Completed Signed Broadcasted Bridged Done" at bounding box center [505, 139] width 425 height 258
click at [487, 263] on button "Done" at bounding box center [506, 254] width 233 height 28
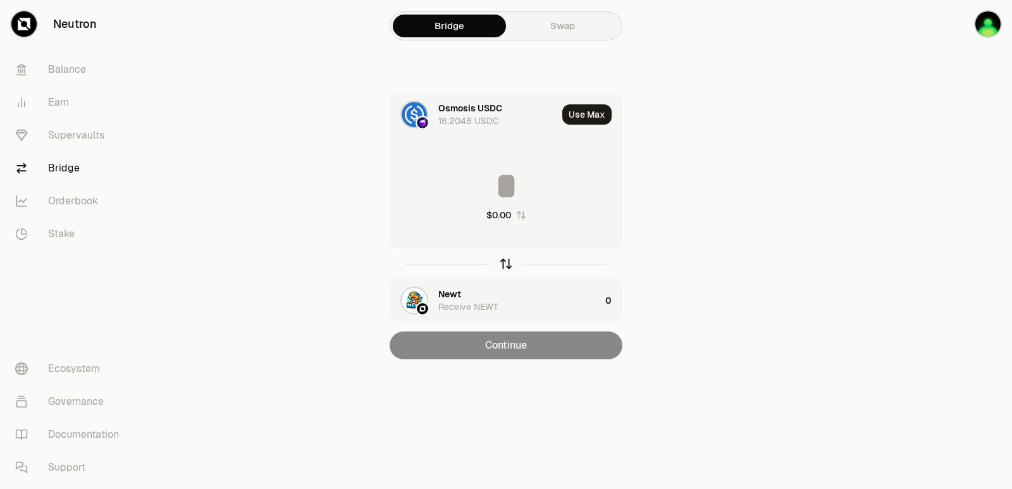
click at [507, 263] on icon "button" at bounding box center [506, 264] width 14 height 14
click at [584, 125] on div "Use Max" at bounding box center [591, 114] width 59 height 43
click at [585, 115] on button "Use Max" at bounding box center [586, 114] width 49 height 20
type input "**********"
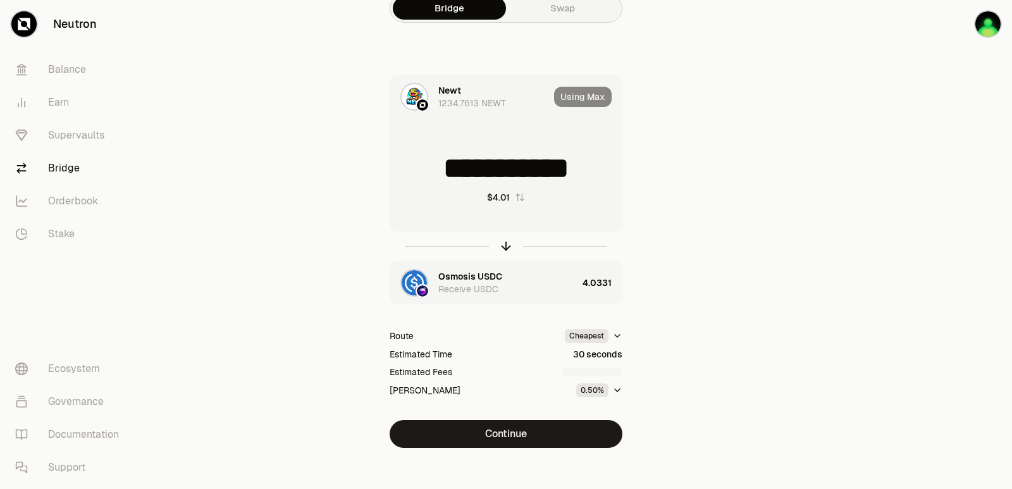
scroll to position [27, 0]
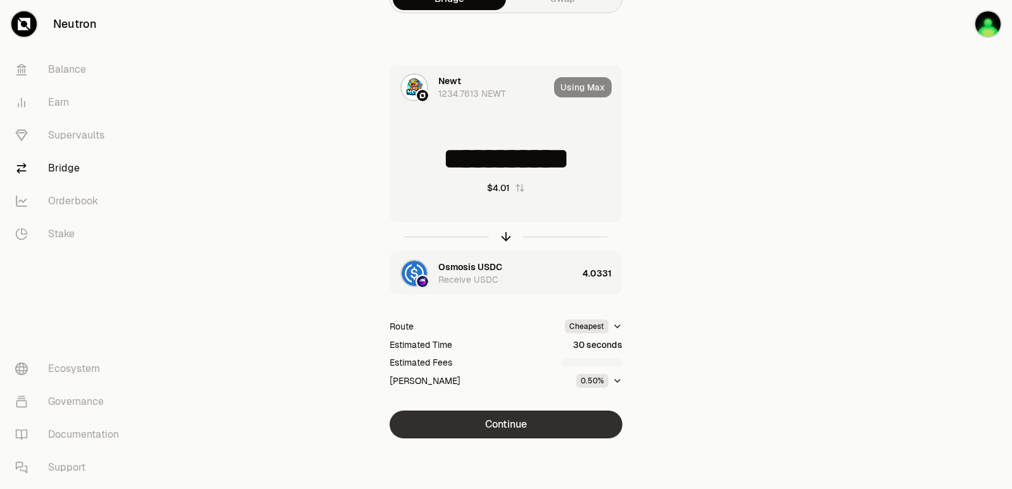
click at [513, 420] on button "Continue" at bounding box center [506, 424] width 233 height 28
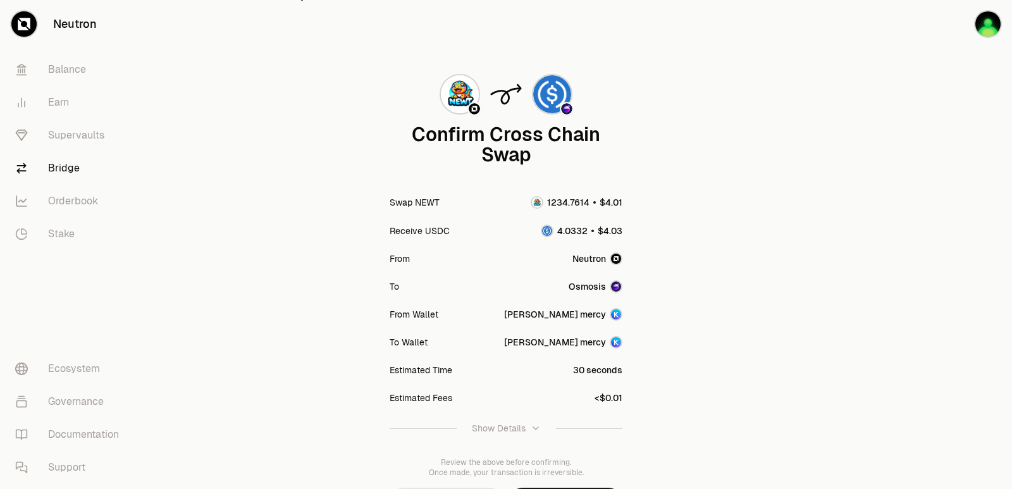
scroll to position [104, 0]
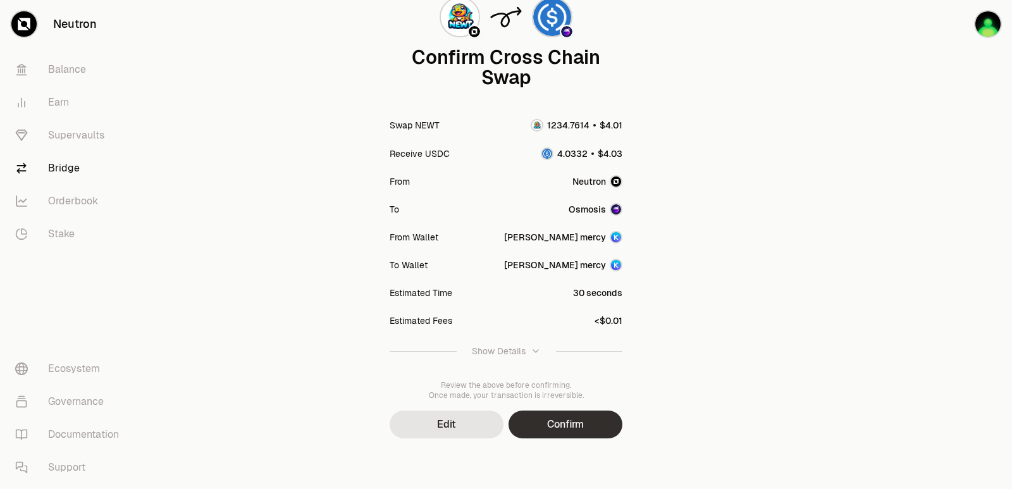
click at [562, 419] on button "Confirm" at bounding box center [565, 424] width 114 height 28
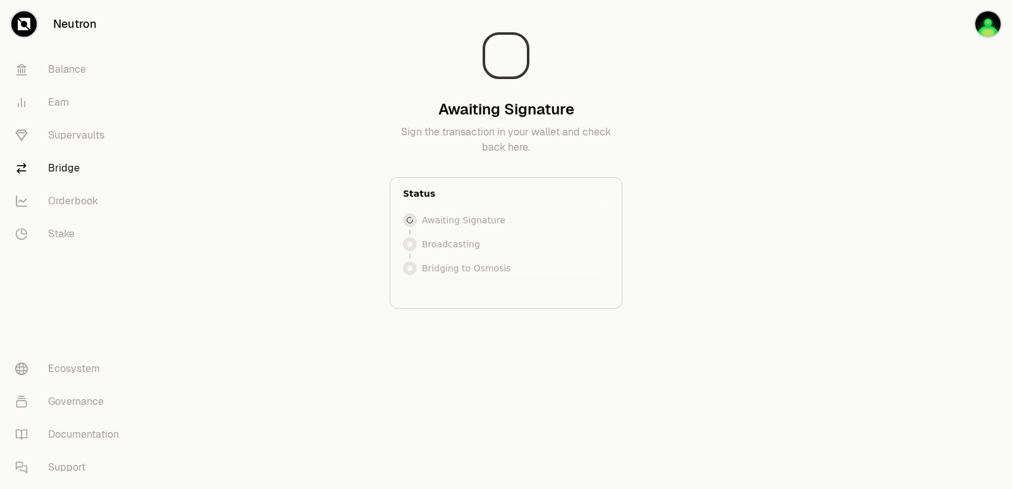
scroll to position [0, 0]
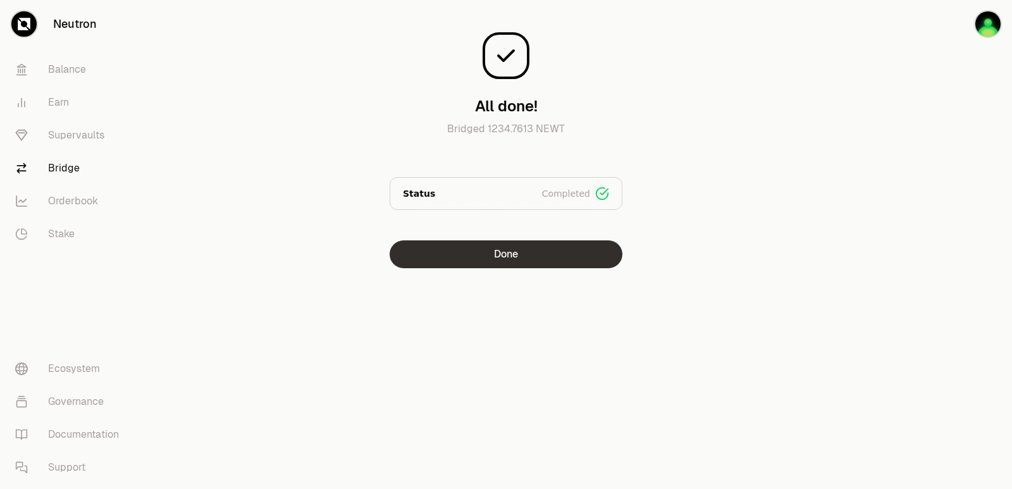
click at [498, 262] on button "Done" at bounding box center [506, 254] width 233 height 28
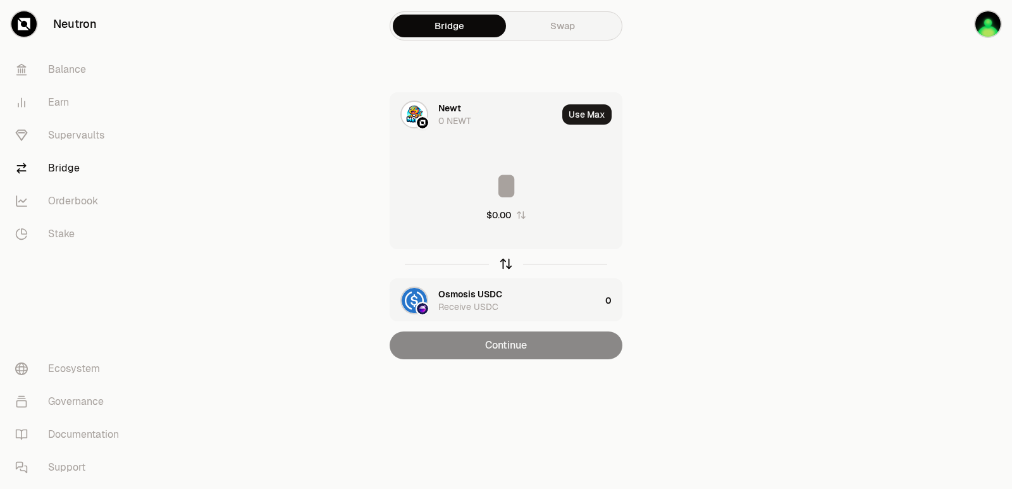
click at [507, 265] on icon "button" at bounding box center [506, 264] width 14 height 14
click at [470, 294] on div "Newt Receive NEWT" at bounding box center [519, 300] width 162 height 25
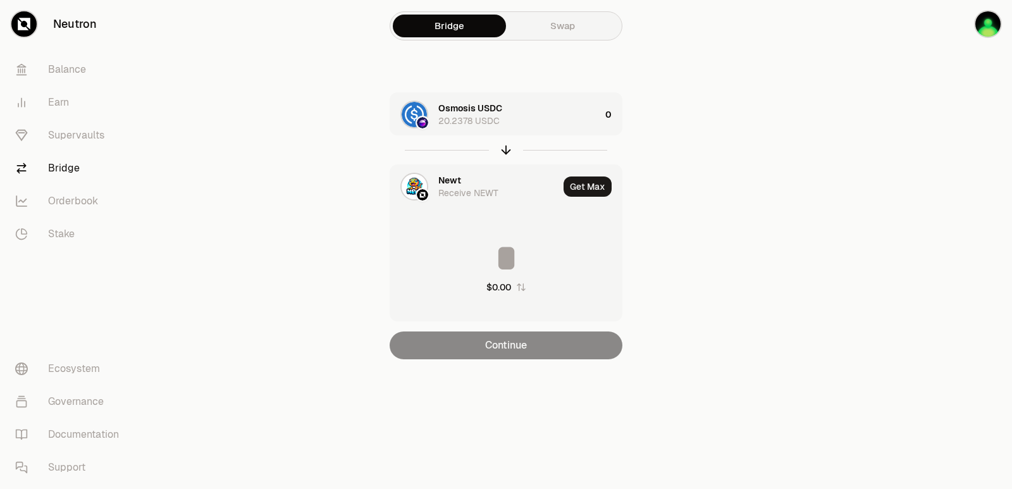
click at [450, 180] on div "Newt" at bounding box center [449, 180] width 23 height 13
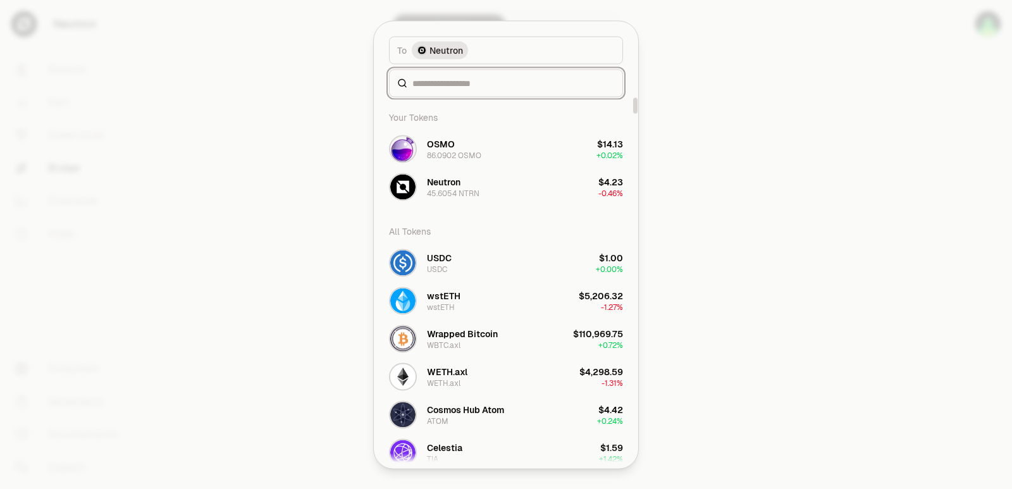
click at [455, 85] on input at bounding box center [513, 83] width 202 height 13
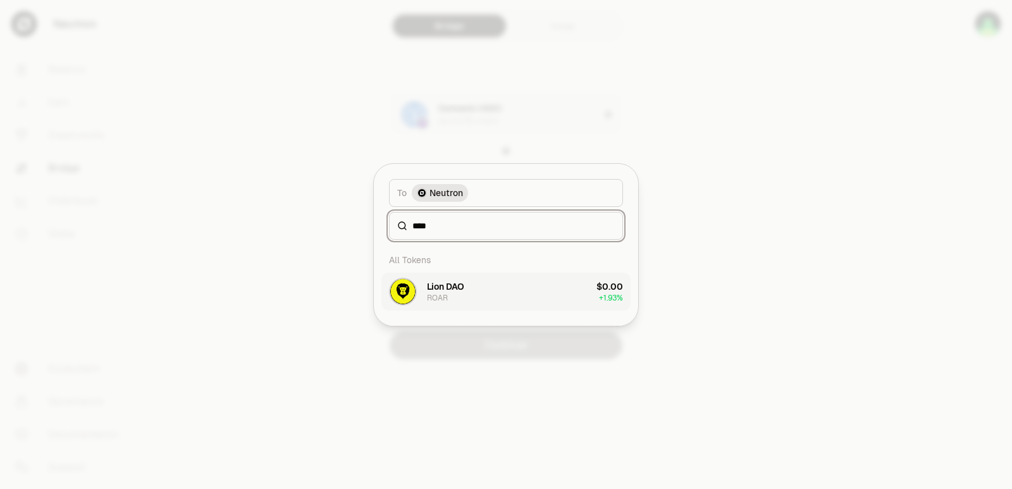
type input "****"
click at [450, 294] on div "Lion DAO ROAR" at bounding box center [445, 291] width 37 height 23
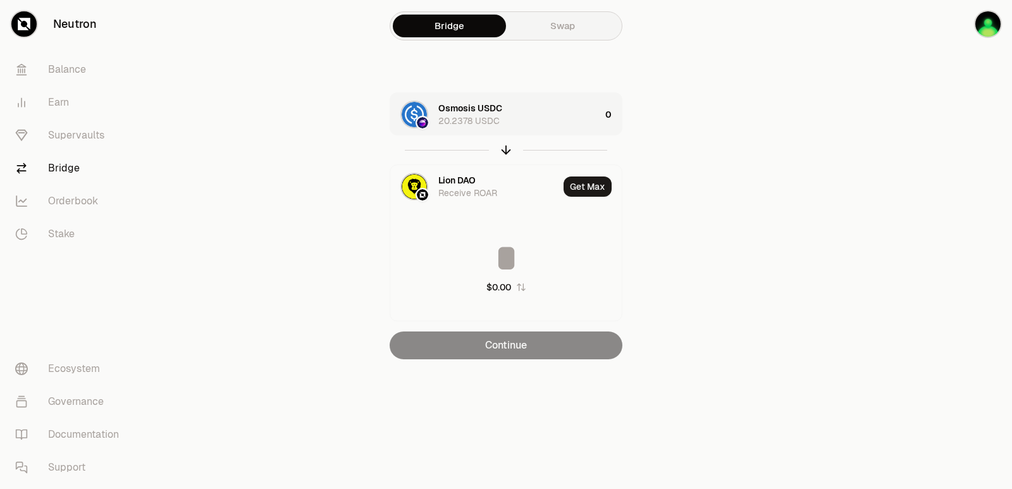
click at [521, 124] on div "Osmosis USDC 20.2378 USDC" at bounding box center [519, 114] width 162 height 25
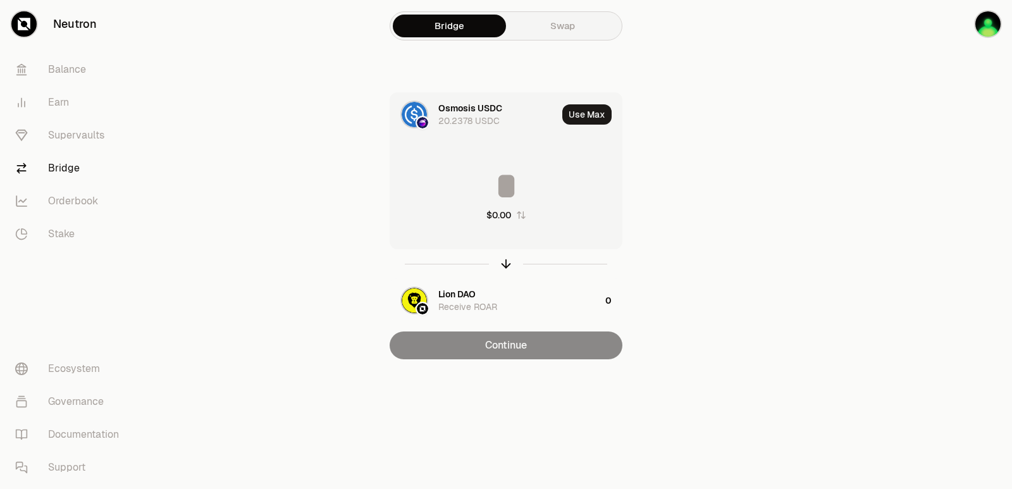
click at [498, 187] on input at bounding box center [505, 186] width 231 height 38
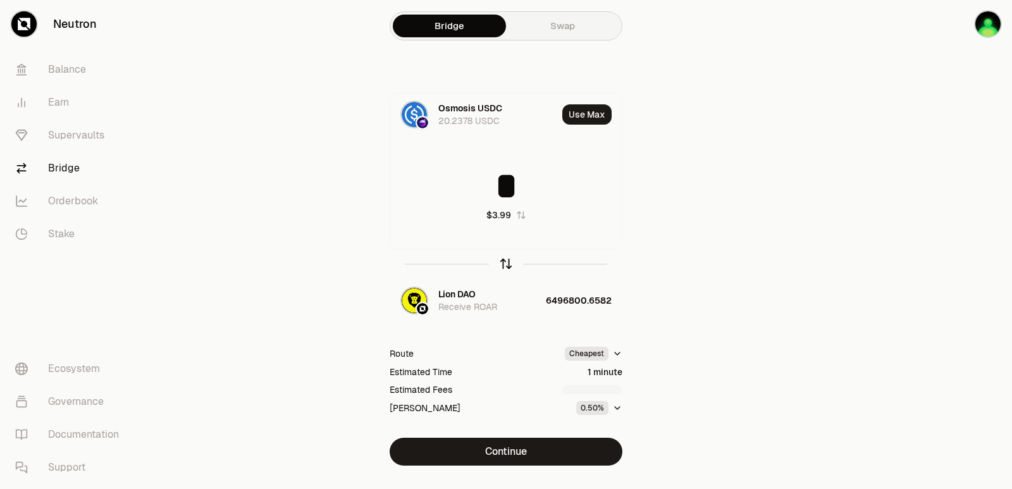
type input "*"
click at [503, 263] on icon "button" at bounding box center [506, 262] width 8 height 4
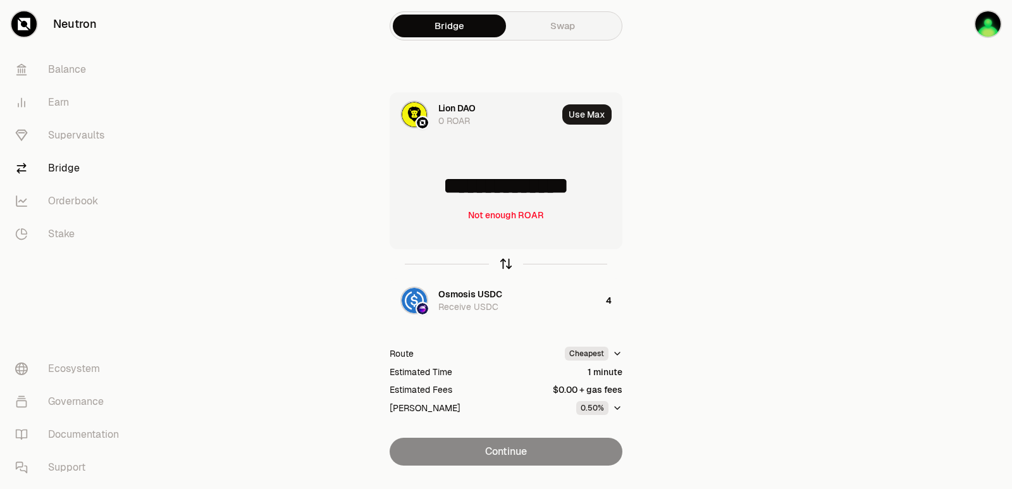
click at [503, 263] on icon "button" at bounding box center [506, 262] width 8 height 4
type input "*"
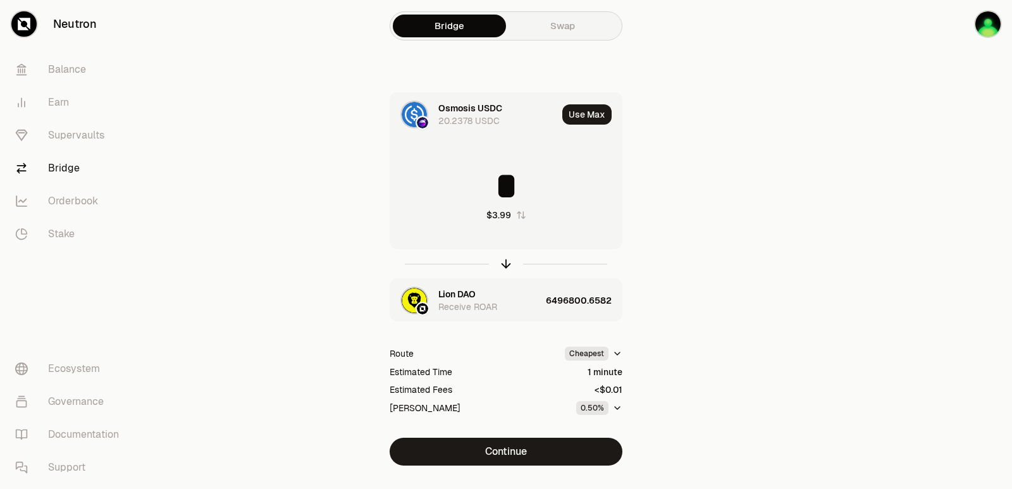
click at [467, 287] on div "Lion DAO Receive ROAR" at bounding box center [465, 300] width 151 height 43
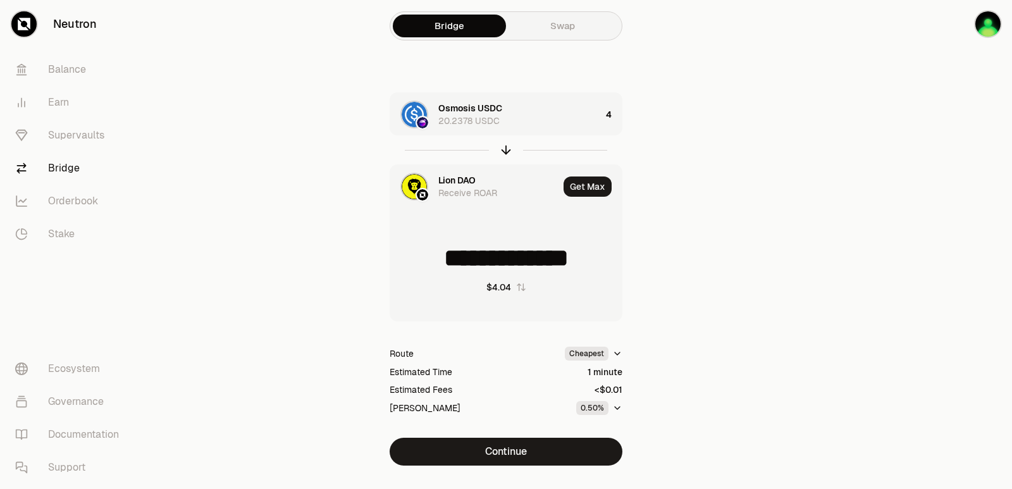
click at [464, 276] on input "**********" at bounding box center [505, 258] width 231 height 38
click at [469, 179] on div "Lion DAO" at bounding box center [456, 180] width 37 height 13
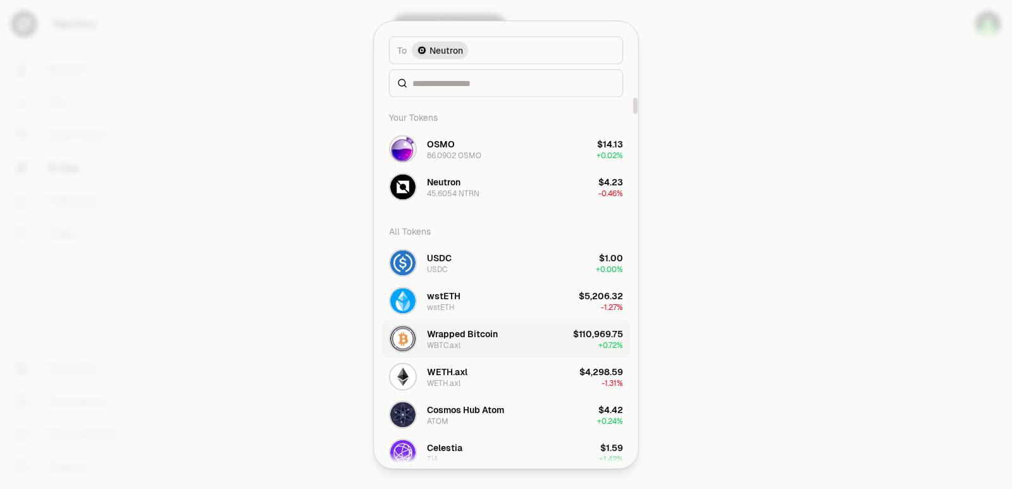
scroll to position [30, 0]
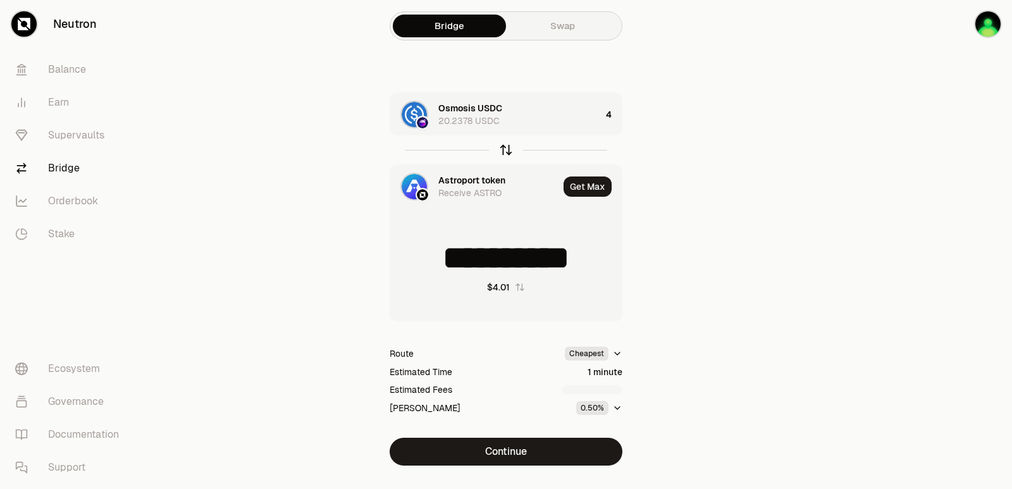
click at [505, 149] on icon "button" at bounding box center [506, 150] width 14 height 14
type input "*"
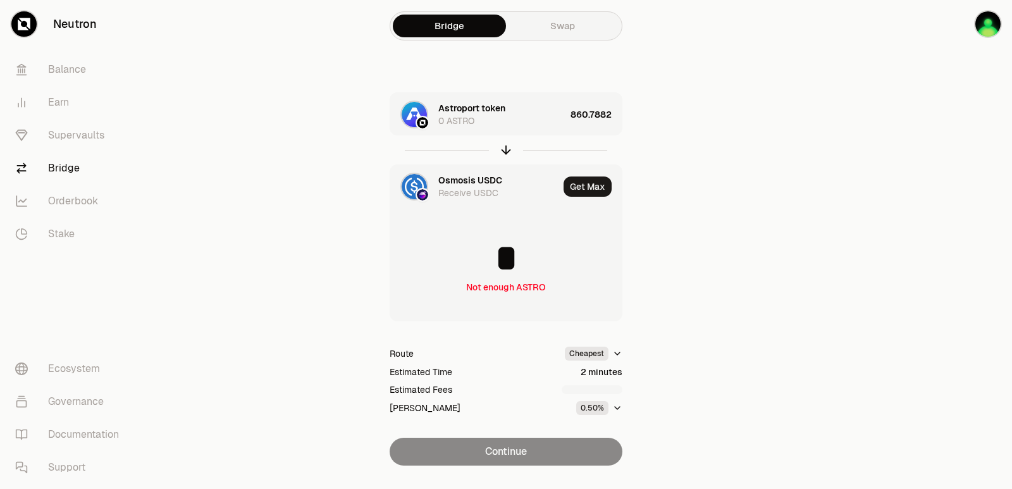
click at [538, 125] on div "Astroport token 0 ASTRO" at bounding box center [501, 114] width 127 height 25
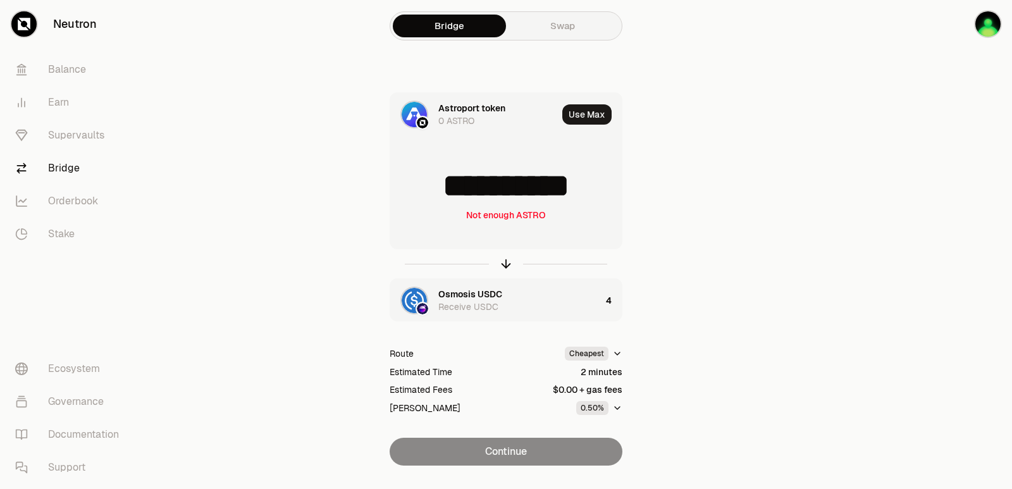
drag, startPoint x: 605, startPoint y: 190, endPoint x: 439, endPoint y: 192, distance: 165.7
click at [439, 192] on input "**********" at bounding box center [505, 186] width 231 height 38
type input "***"
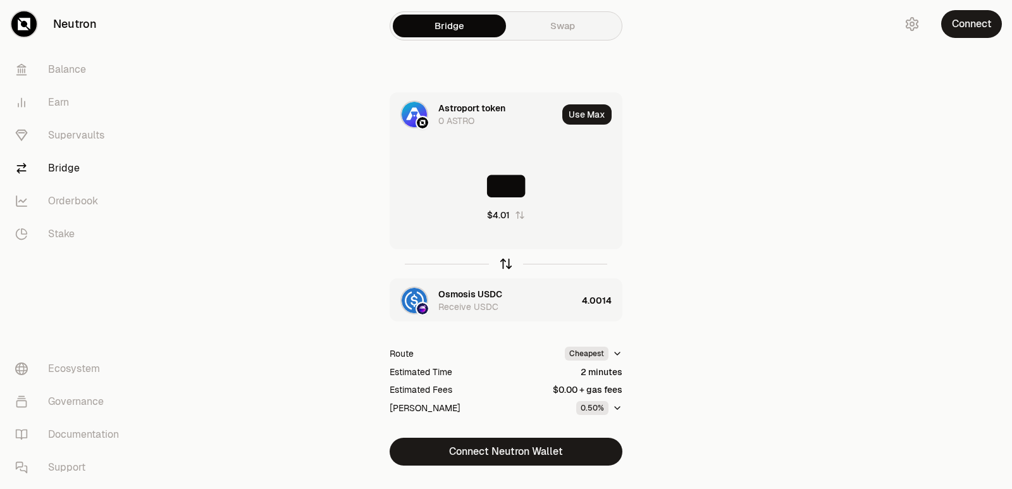
click at [505, 264] on icon "button" at bounding box center [506, 264] width 14 height 14
click at [477, 108] on div "Osmosis USDC" at bounding box center [470, 108] width 64 height 13
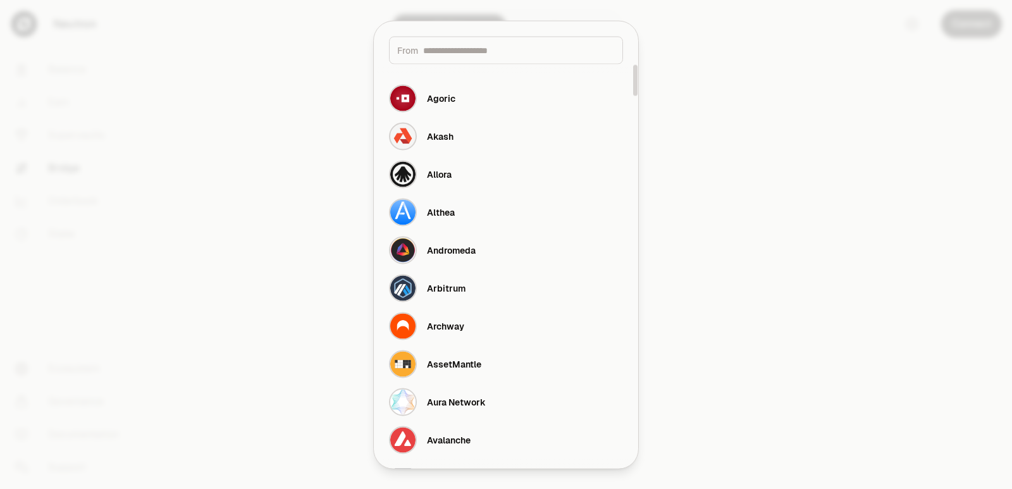
click at [469, 50] on input at bounding box center [519, 50] width 192 height 13
click at [743, 59] on div at bounding box center [506, 244] width 1012 height 489
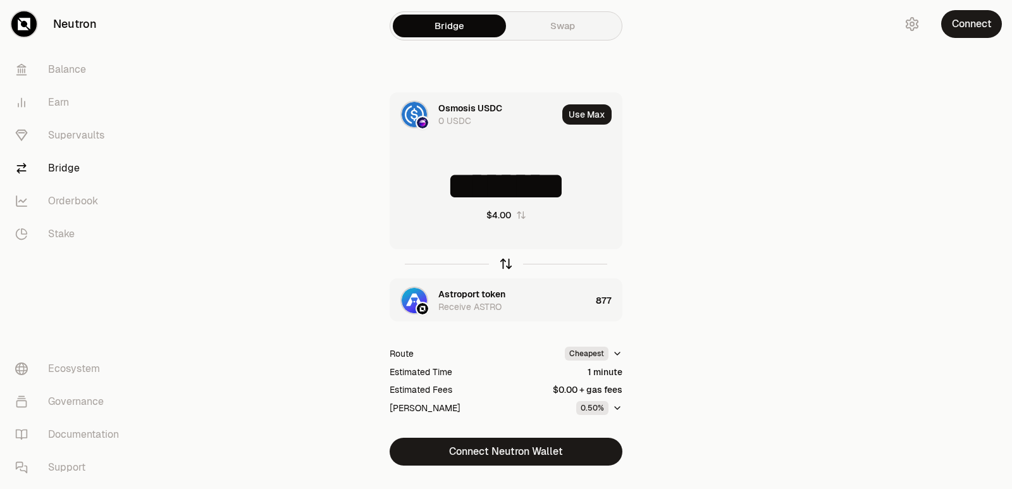
click at [506, 266] on icon "button" at bounding box center [506, 264] width 0 height 8
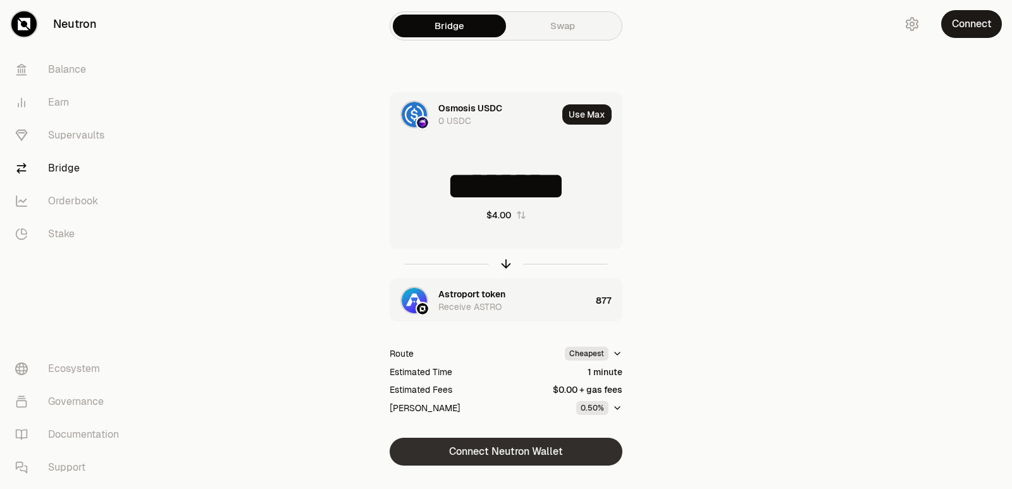
click at [491, 447] on button "Connect Neutron Wallet" at bounding box center [506, 452] width 233 height 28
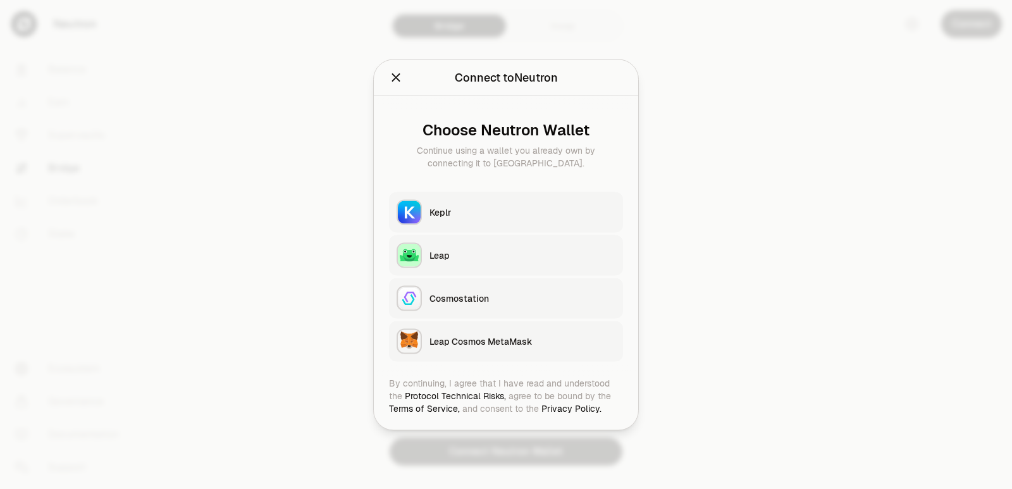
click at [466, 216] on div "Keplr" at bounding box center [522, 212] width 186 height 13
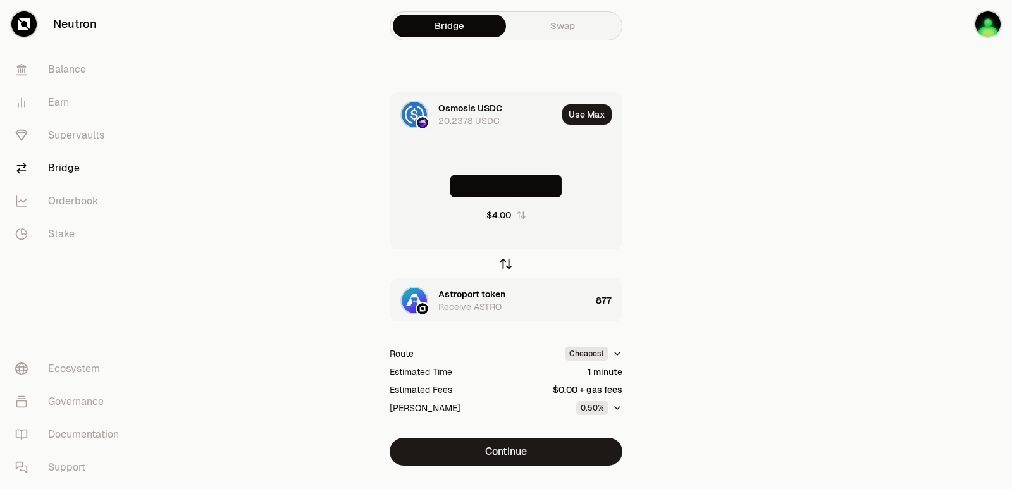
click at [503, 263] on icon "button" at bounding box center [506, 262] width 8 height 4
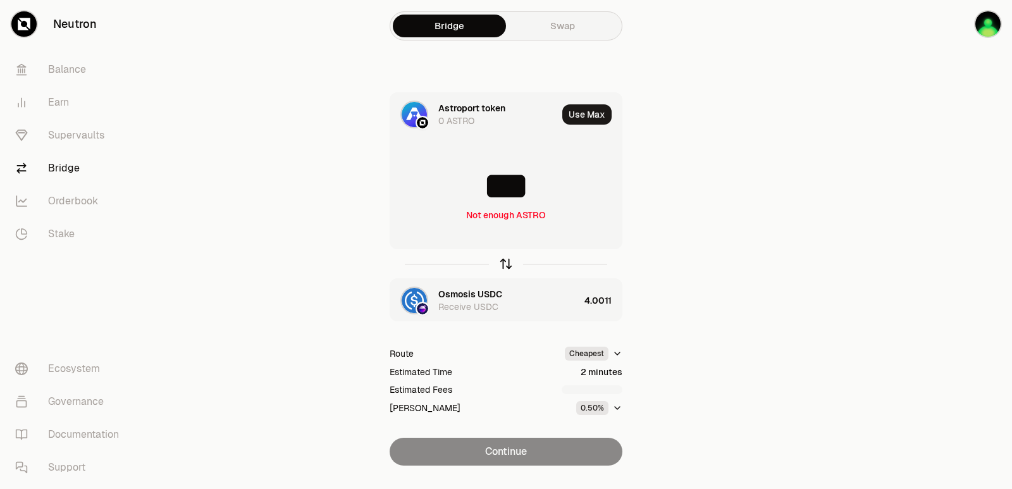
click at [503, 263] on icon "button" at bounding box center [506, 262] width 8 height 4
type input "********"
